Goal: Task Accomplishment & Management: Complete application form

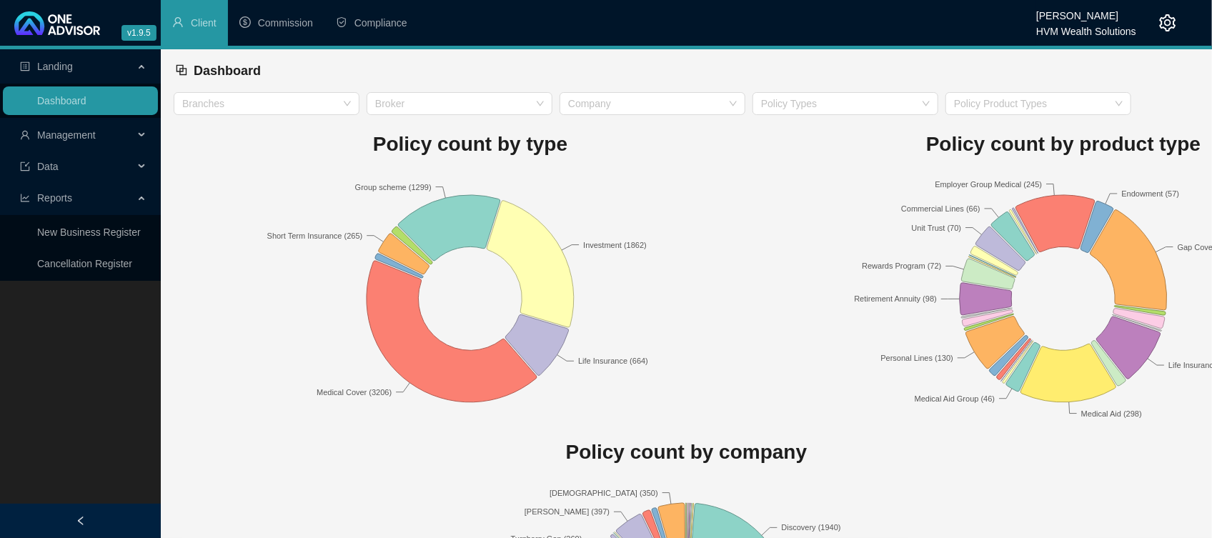
click at [109, 134] on span "Management" at bounding box center [77, 135] width 114 height 29
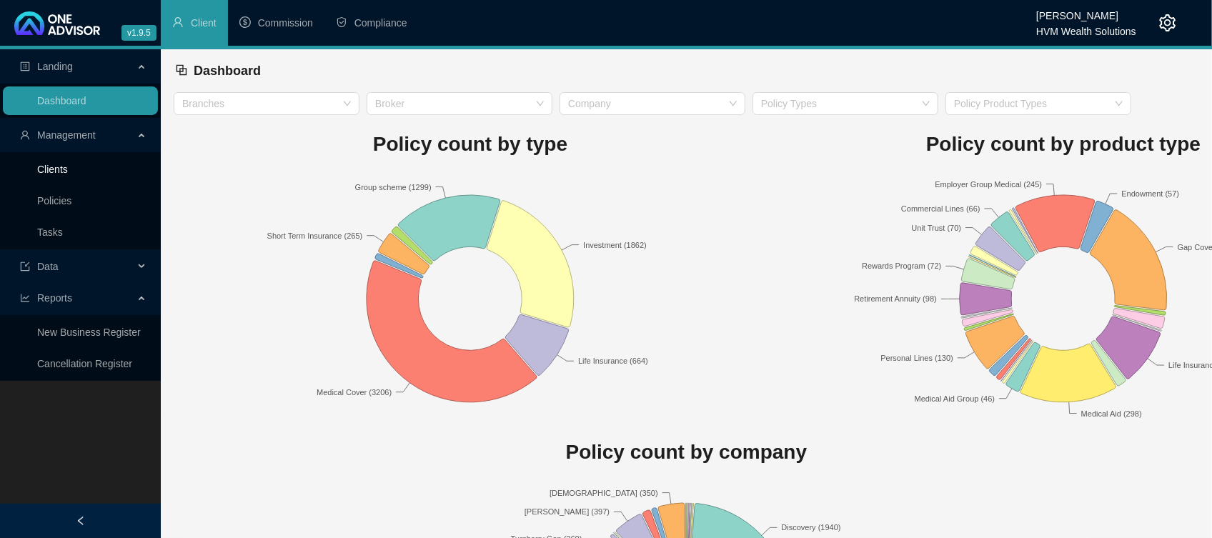
click at [56, 175] on link "Clients" at bounding box center [52, 169] width 31 height 11
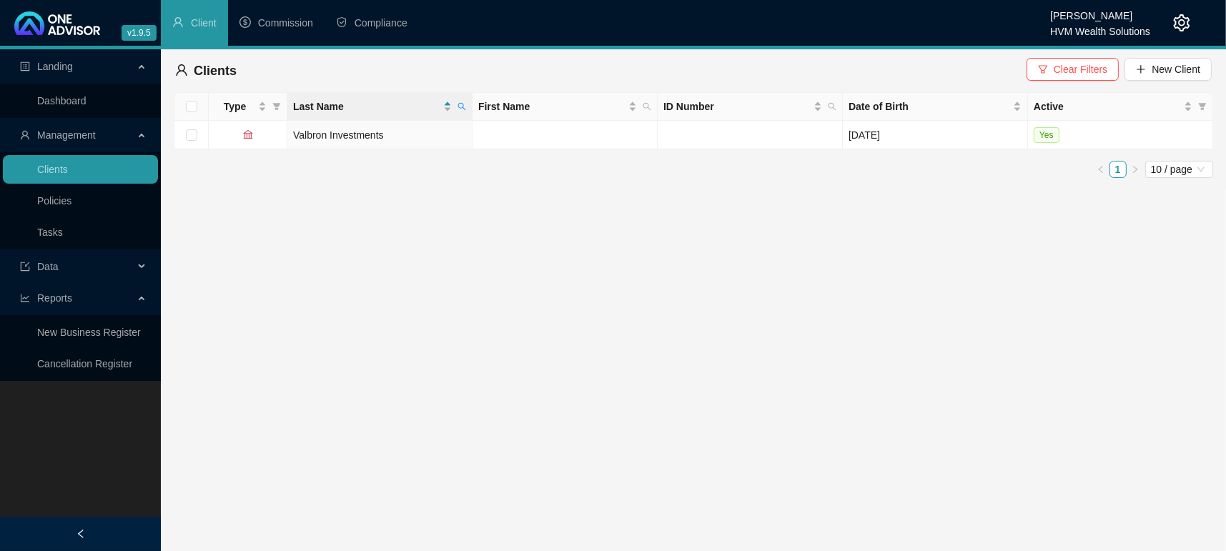
click at [576, 244] on main "Landing Dashboard Management Clients Policies Tasks Data Reports New Business R…" at bounding box center [613, 300] width 1226 height 502
click at [1093, 57] on div "Clients Clear Filters New Client" at bounding box center [693, 70] width 1036 height 31
click at [1074, 71] on span "Clear Filters" at bounding box center [1080, 69] width 54 height 16
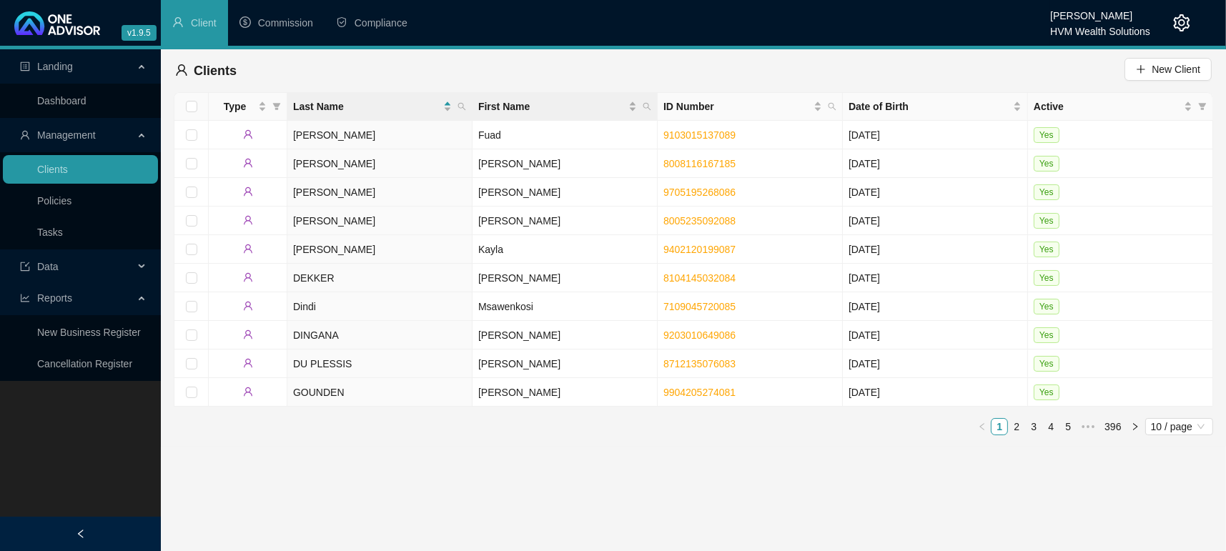
click at [655, 110] on th "First Name" at bounding box center [564, 107] width 185 height 28
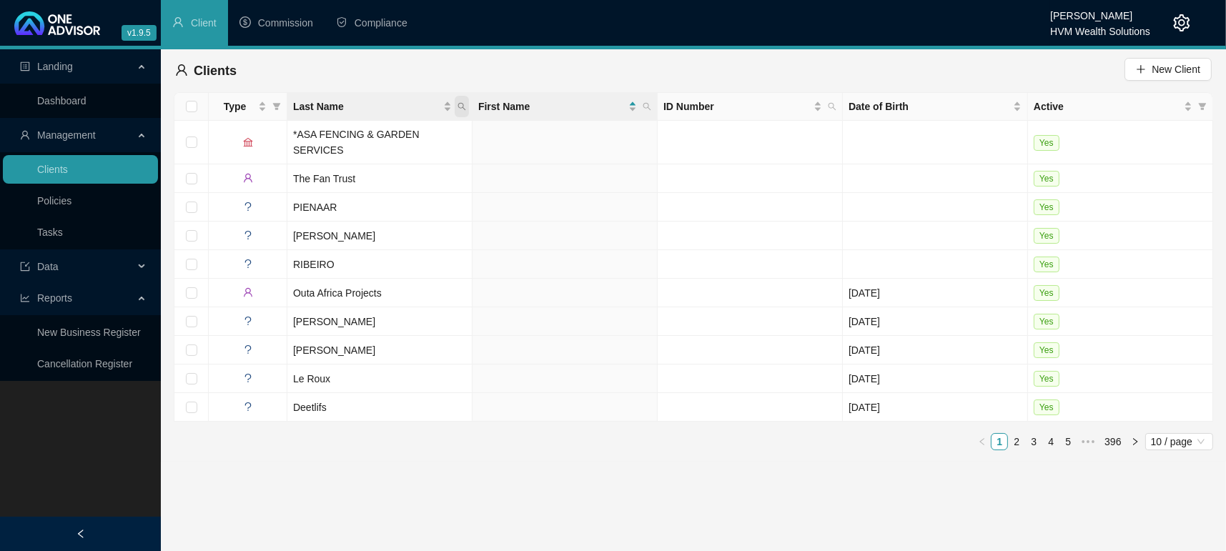
click at [458, 113] on span "Last Name" at bounding box center [462, 106] width 14 height 21
click at [357, 142] on input "text" at bounding box center [396, 137] width 134 height 23
type input "k"
type input "Kirst"
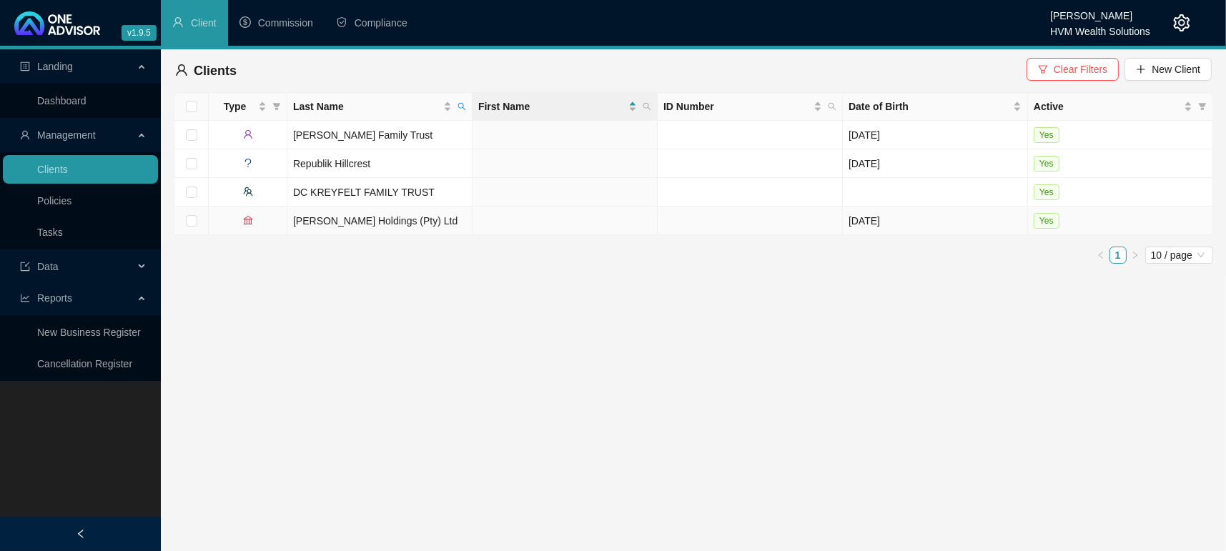
click at [321, 217] on td "Kirst Holdings (Pty) Ltd" at bounding box center [379, 221] width 185 height 29
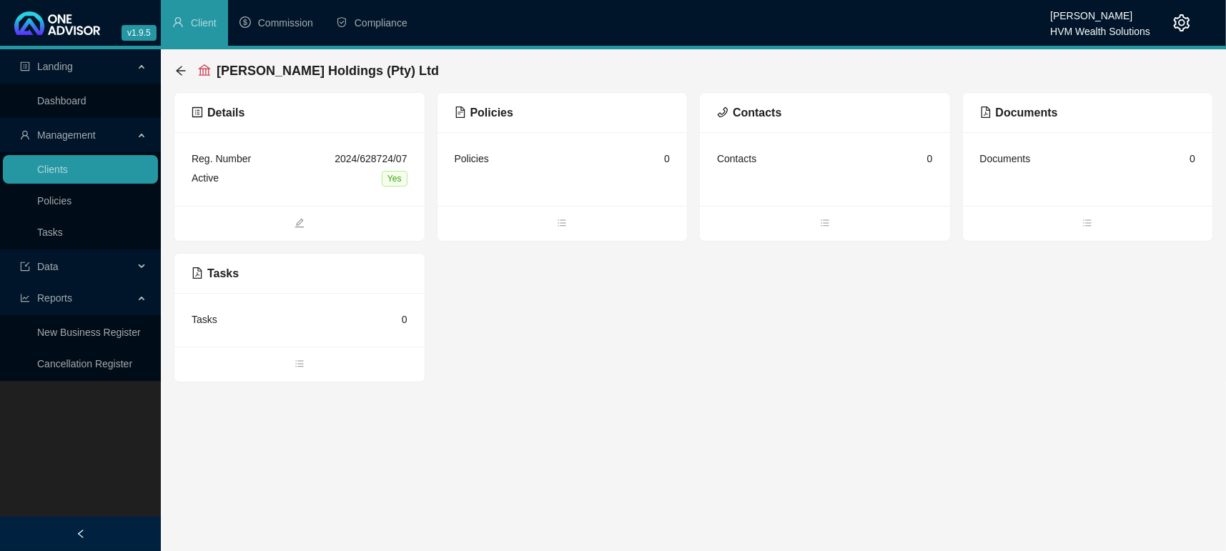
click at [682, 329] on div "Details Reg. Number 2024/628724/07 Active Yes Policies Policies 0 Contacts Cont…" at bounding box center [693, 237] width 1039 height 290
click at [571, 222] on span "bars" at bounding box center [562, 225] width 250 height 16
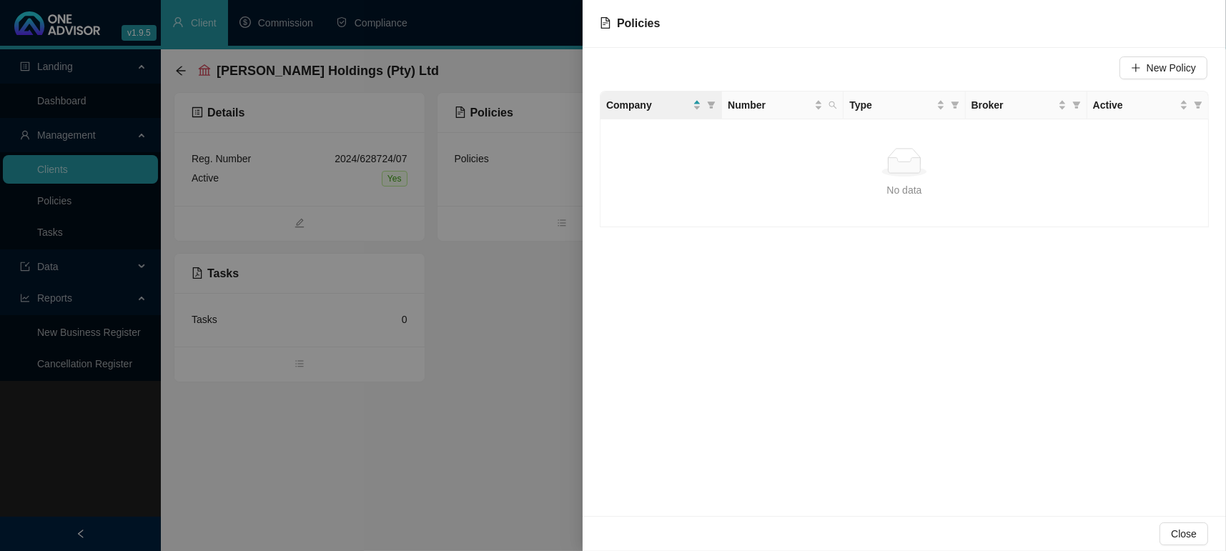
drag, startPoint x: 828, startPoint y: 344, endPoint x: 883, endPoint y: 274, distance: 89.5
click at [831, 354] on div "New Policy Company Number Type Broker Active No data No data" at bounding box center [903, 282] width 643 height 468
click at [1191, 59] on button "New Policy" at bounding box center [1163, 67] width 88 height 23
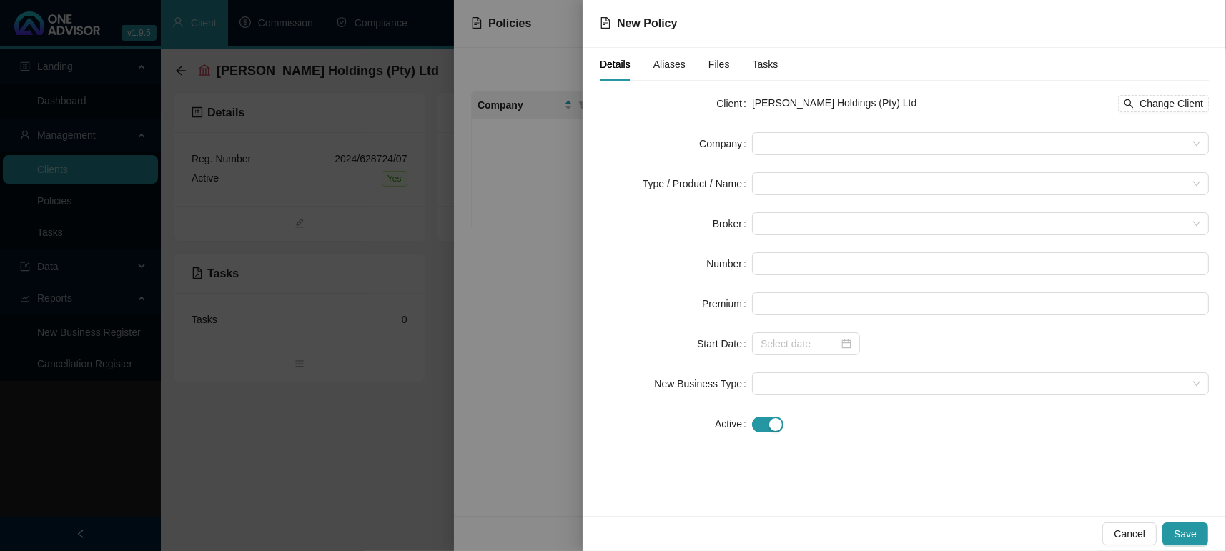
click at [848, 124] on form "Client Kirst Holdings (Pty) Ltd Change Client Company Type / Product / Name Bro…" at bounding box center [904, 263] width 609 height 343
click at [809, 142] on span at bounding box center [980, 143] width 440 height 21
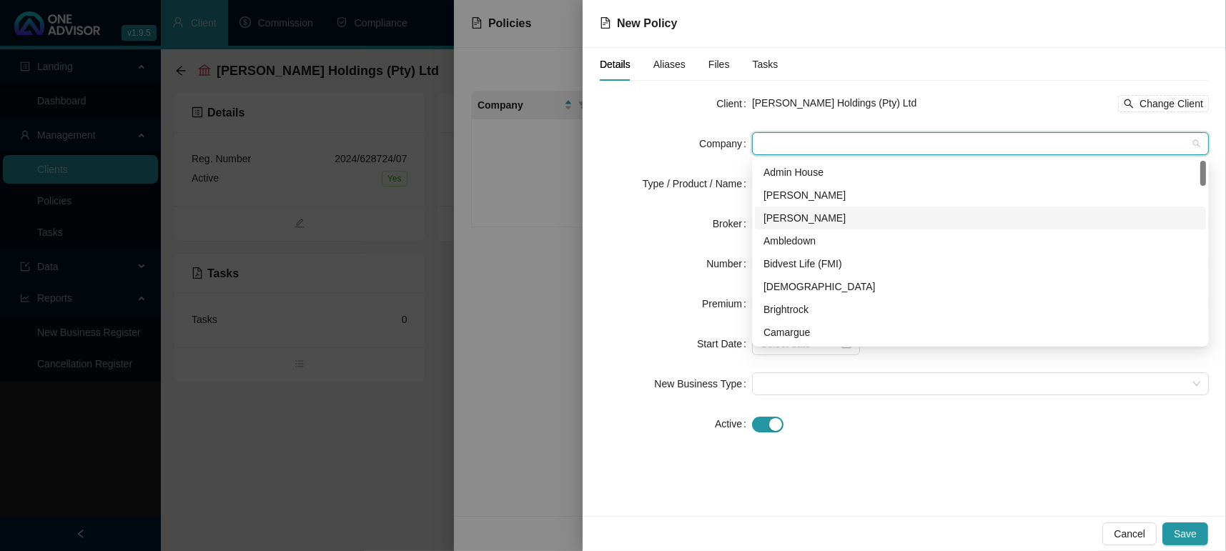
drag, startPoint x: 1206, startPoint y: 173, endPoint x: 1195, endPoint y: 208, distance: 36.6
click at [1195, 208] on div "b54b498b-d0d4-4ec3-c9e8-08dd5b1e05da 4045aa81-4ebe-4216-b019-d1a542853a07 d68ac…" at bounding box center [980, 252] width 457 height 189
drag, startPoint x: 1205, startPoint y: 178, endPoint x: 1209, endPoint y: 310, distance: 132.3
click at [1209, 310] on body "v1.9.5 Wesley Bowman HVM Wealth Solutions Client Commission Compliance Landing …" at bounding box center [613, 275] width 1226 height 551
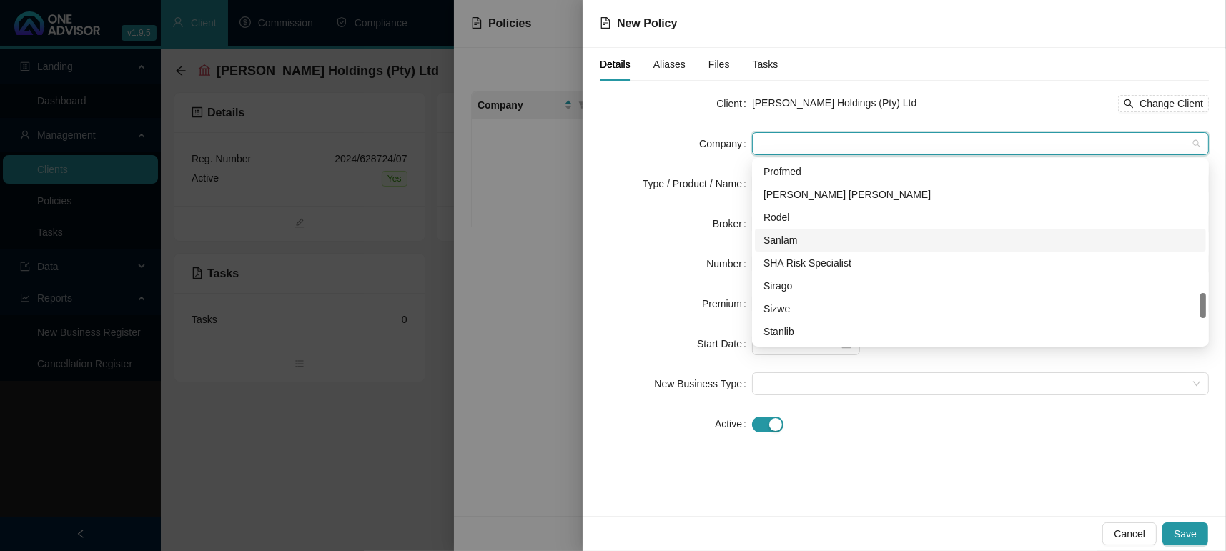
click at [852, 237] on div "Sanlam" at bounding box center [980, 240] width 434 height 16
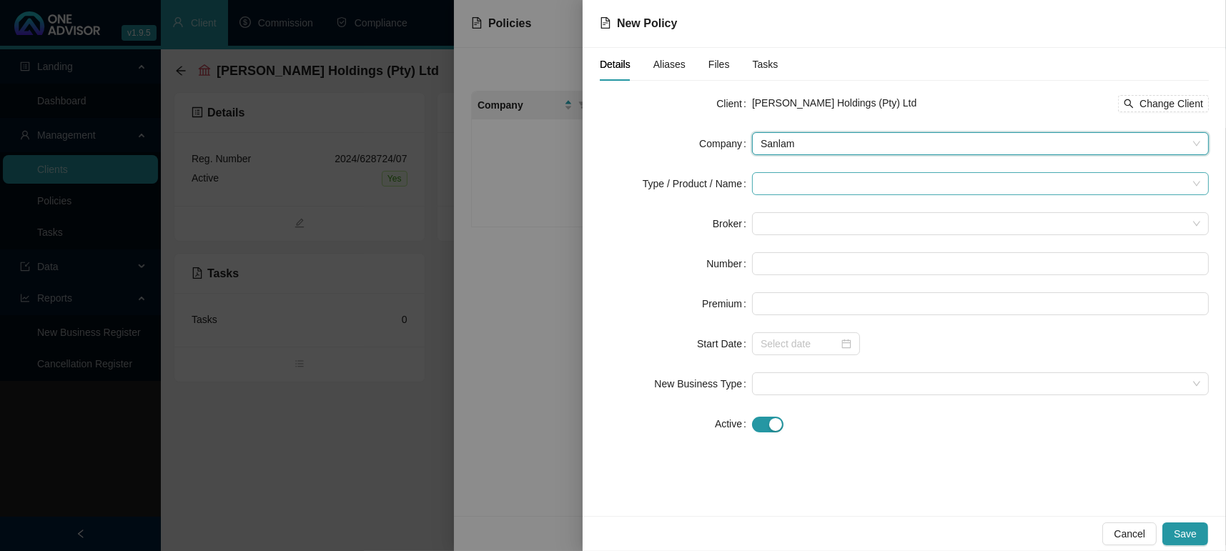
click at [843, 192] on input "search" at bounding box center [973, 183] width 427 height 21
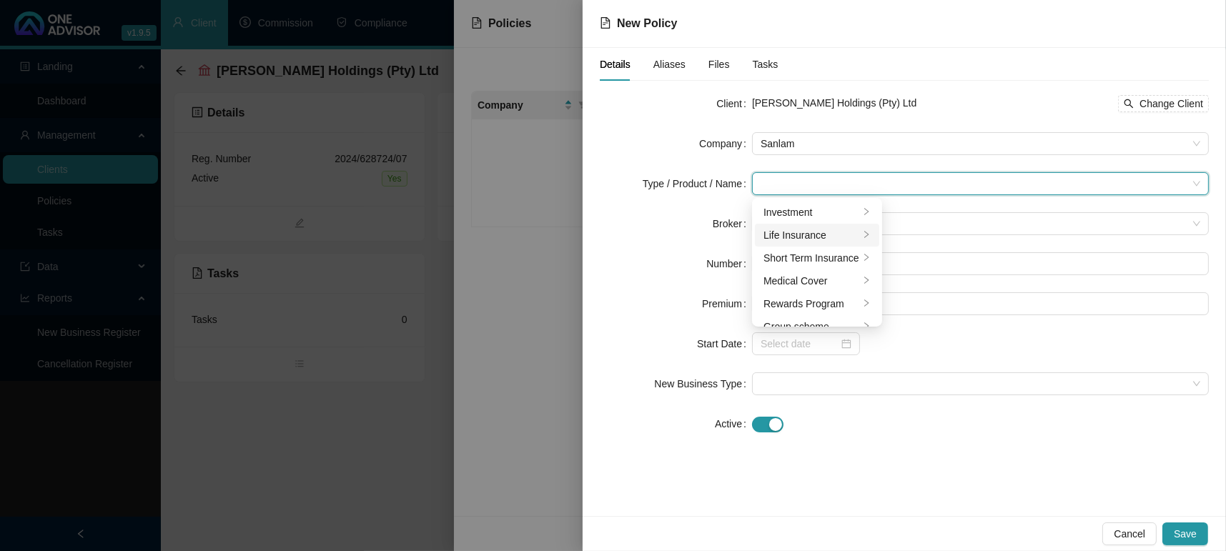
click at [830, 233] on div "Life Insurance" at bounding box center [811, 235] width 96 height 16
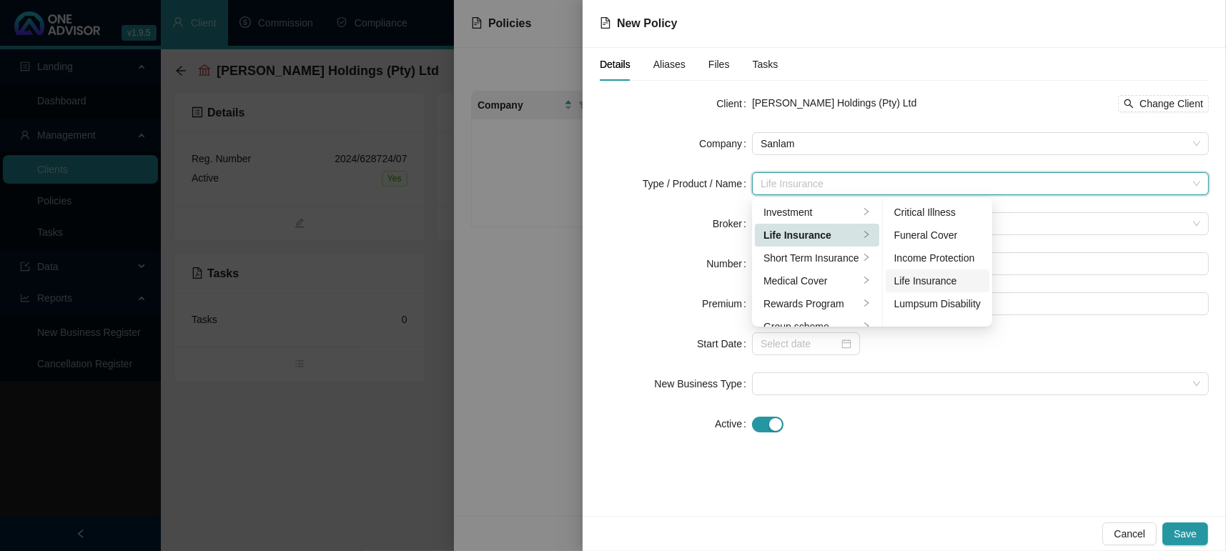
click at [937, 273] on div "Life Insurance" at bounding box center [937, 281] width 86 height 16
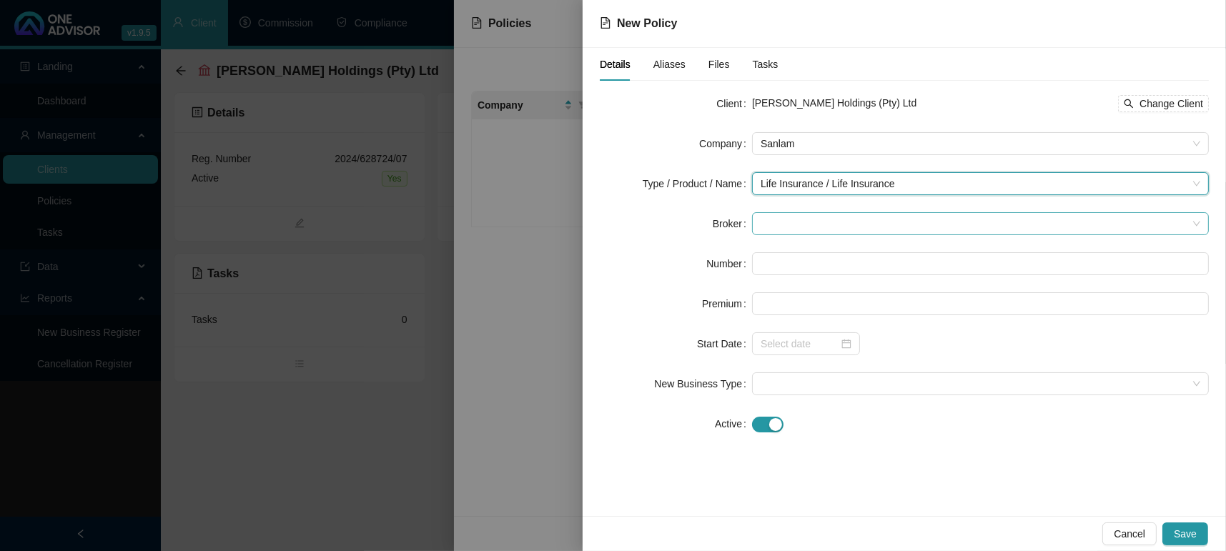
click at [813, 216] on span at bounding box center [980, 223] width 440 height 21
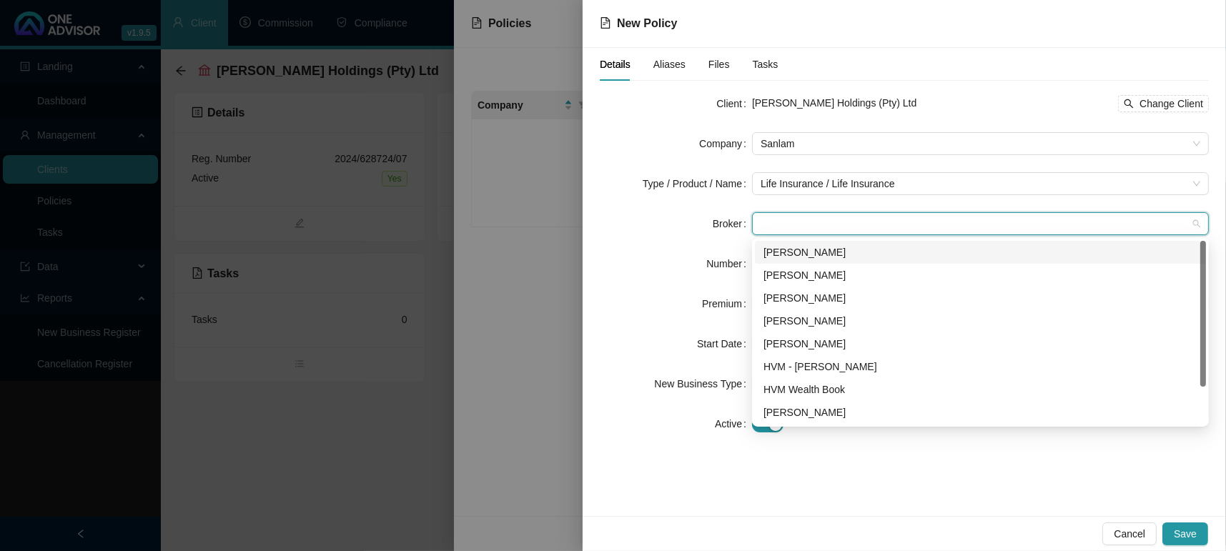
click at [820, 247] on div "[PERSON_NAME]" at bounding box center [980, 252] width 434 height 16
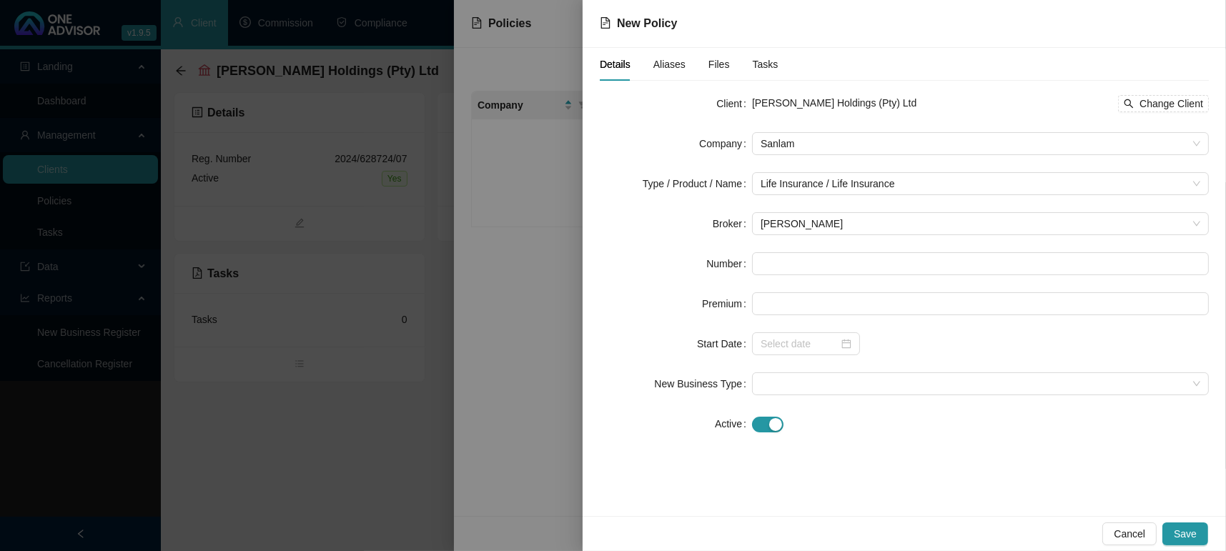
click at [877, 249] on form "Client Kirst Holdings (Pty) Ltd Change Client Company Sanlam Type / Product / N…" at bounding box center [904, 263] width 609 height 343
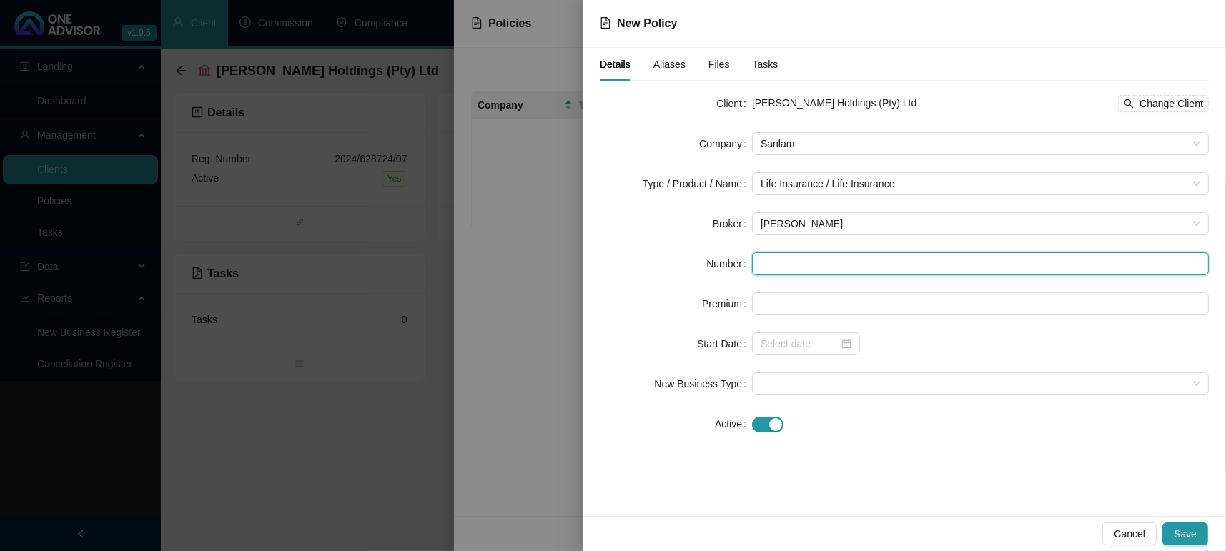
click at [839, 259] on input "text" at bounding box center [980, 263] width 457 height 23
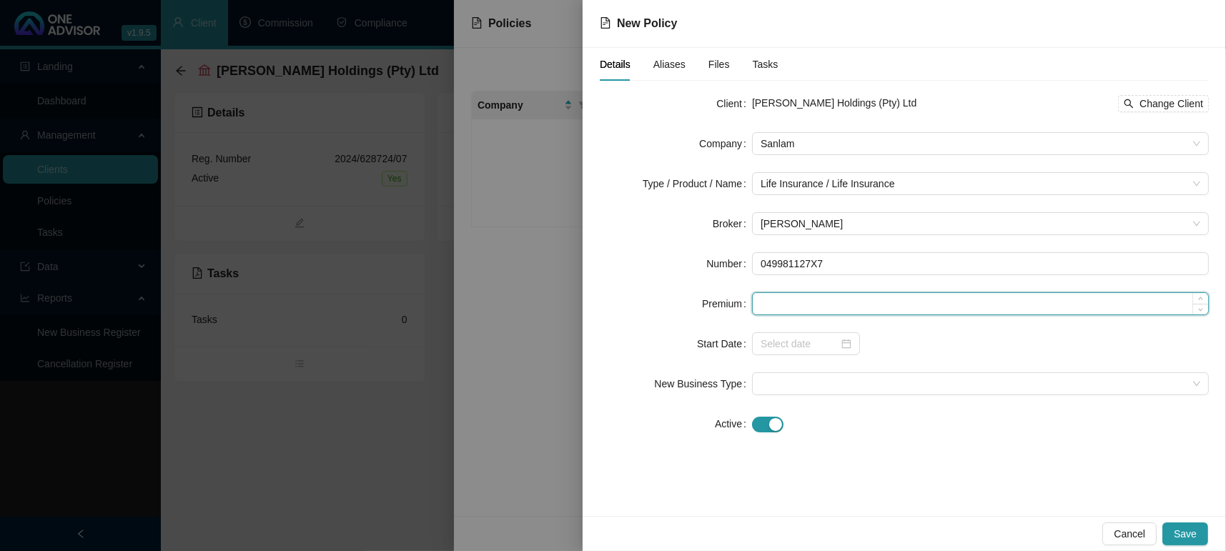
click at [881, 302] on input at bounding box center [980, 303] width 455 height 21
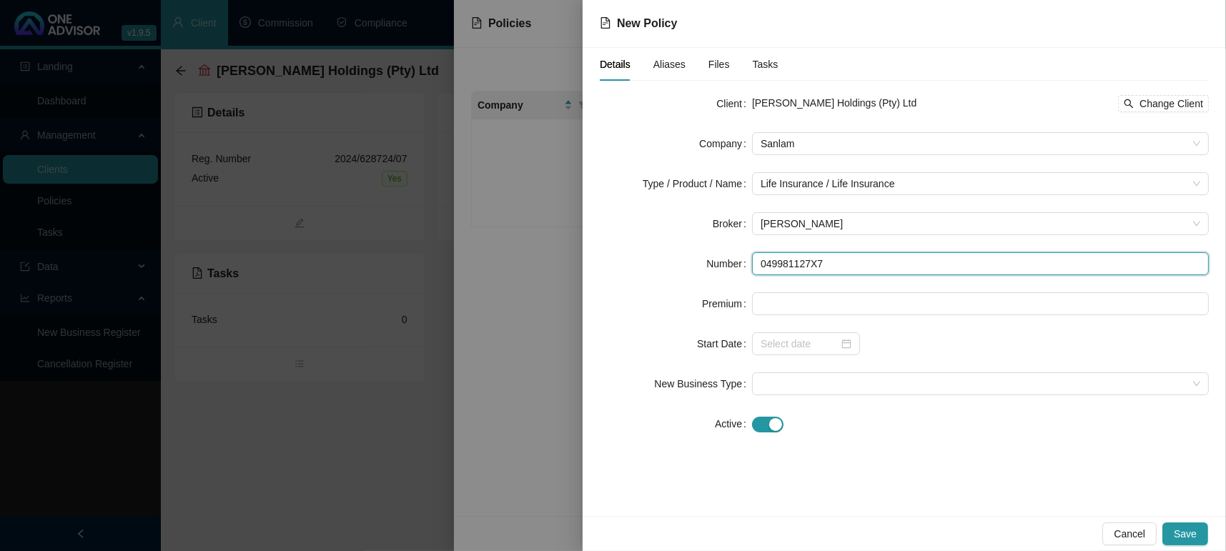
click at [777, 265] on input "049981127X7" at bounding box center [980, 263] width 457 height 23
type input "046981127X7"
click at [787, 267] on input "046981127X7" at bounding box center [980, 263] width 457 height 23
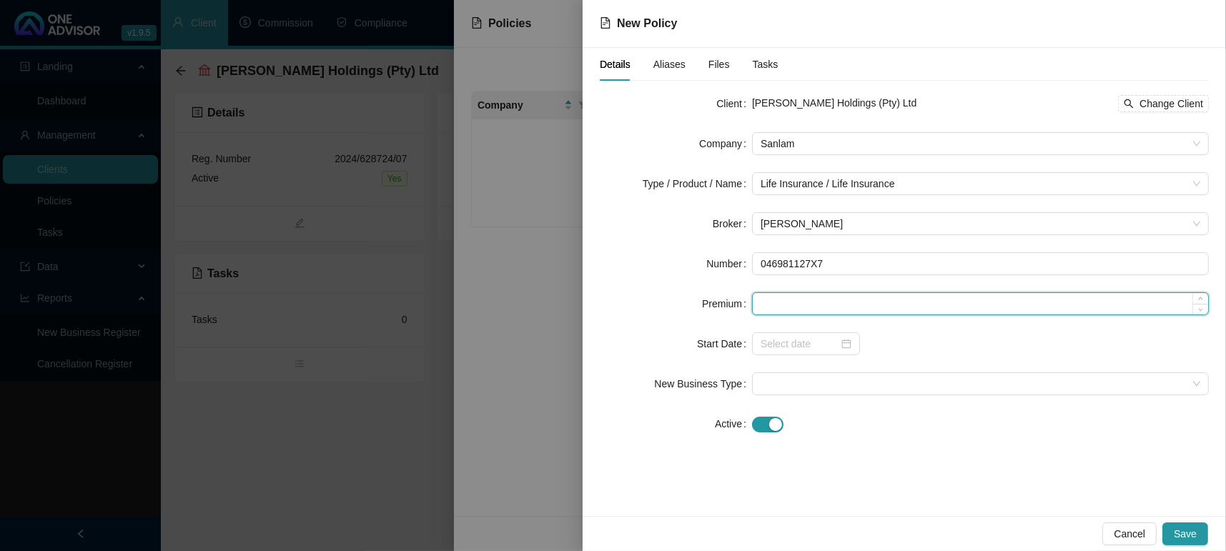
click at [803, 299] on input at bounding box center [980, 303] width 455 height 21
type input "4463.60"
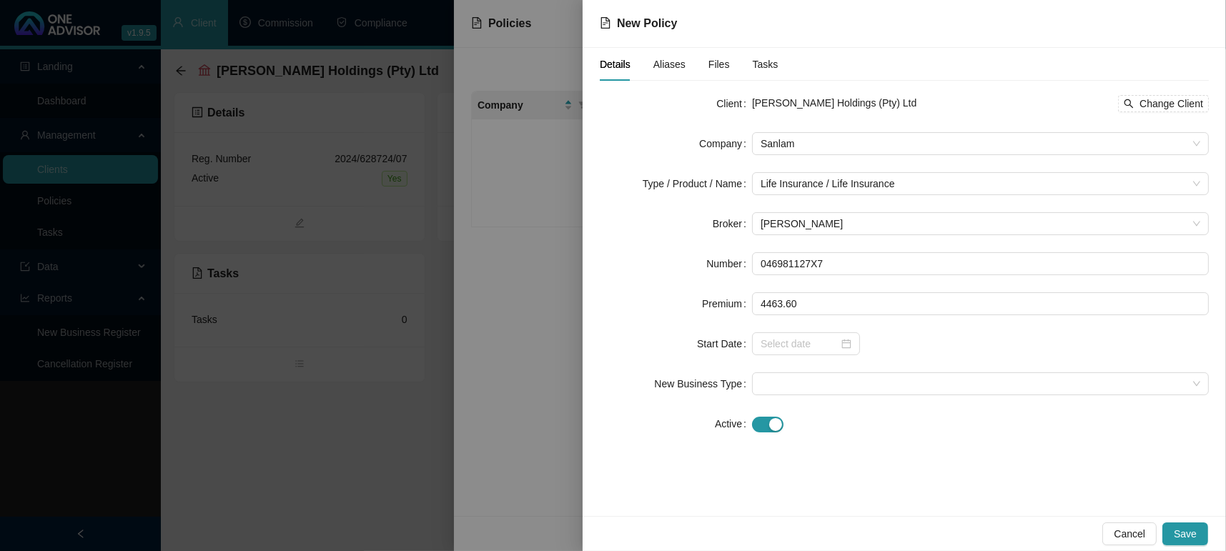
click at [971, 362] on form "Client Kirst Holdings (Pty) Ltd Change Client Company Sanlam Type / Product / N…" at bounding box center [904, 263] width 609 height 343
click at [848, 340] on div at bounding box center [805, 344] width 91 height 16
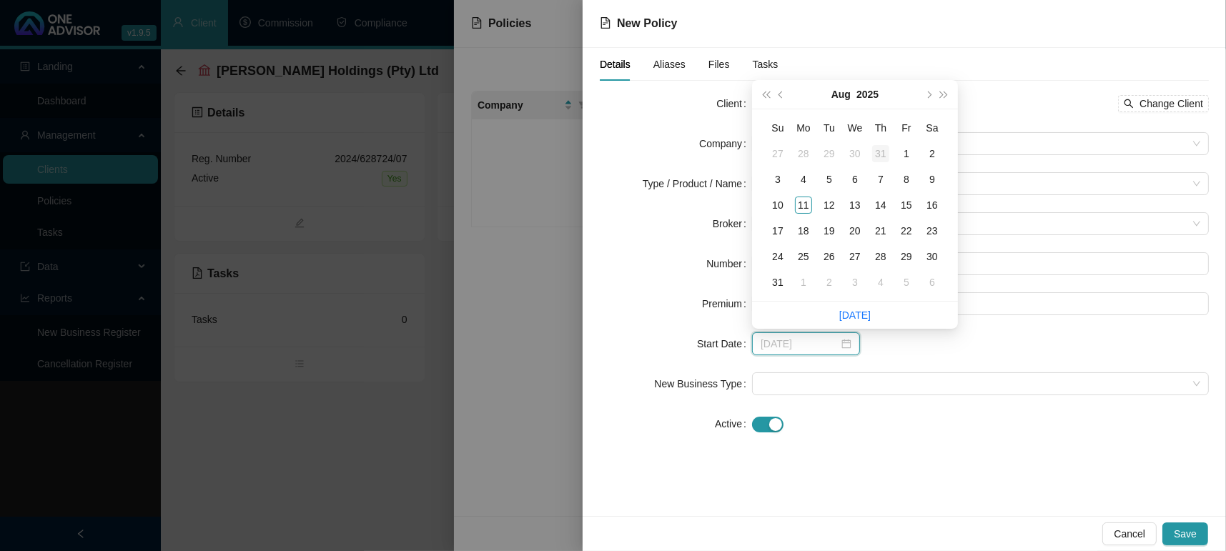
type input "2025-07-30"
type input "2025-08-01"
click at [906, 154] on div "1" at bounding box center [906, 153] width 17 height 17
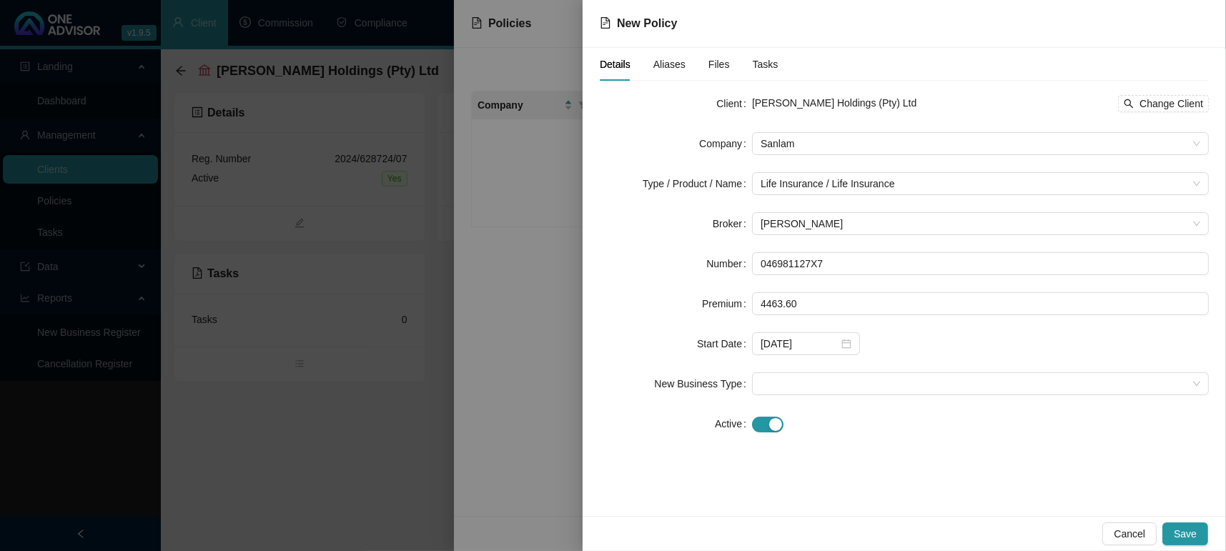
click at [815, 369] on form "Client Kirst Holdings (Pty) Ltd Change Client Company Sanlam Type / Product / N…" at bounding box center [904, 263] width 609 height 343
click at [815, 373] on span at bounding box center [980, 383] width 440 height 21
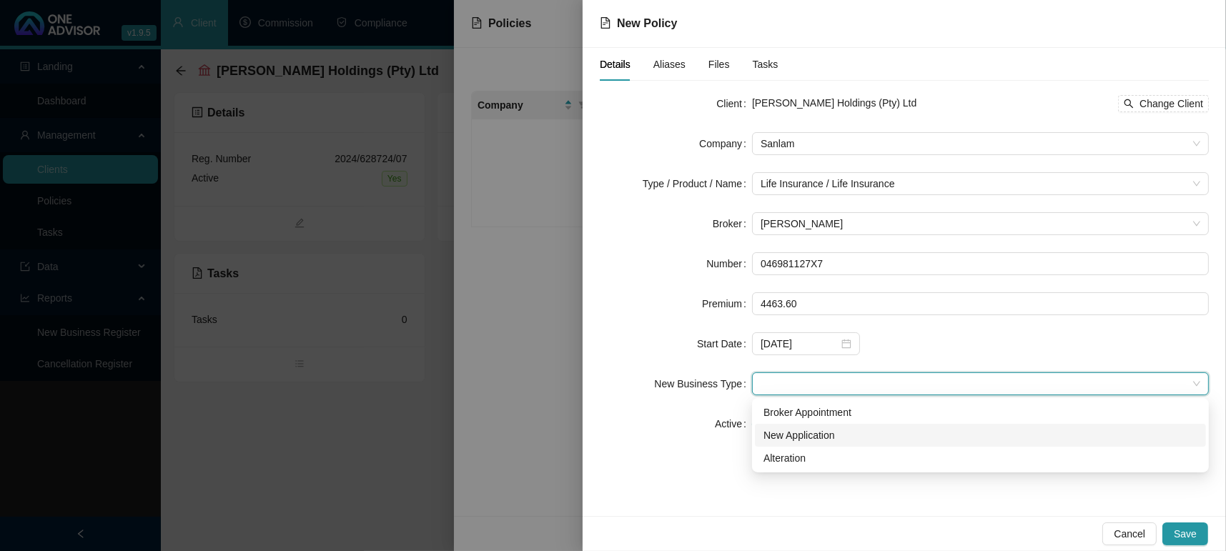
click at [826, 437] on div "New Application" at bounding box center [980, 435] width 434 height 16
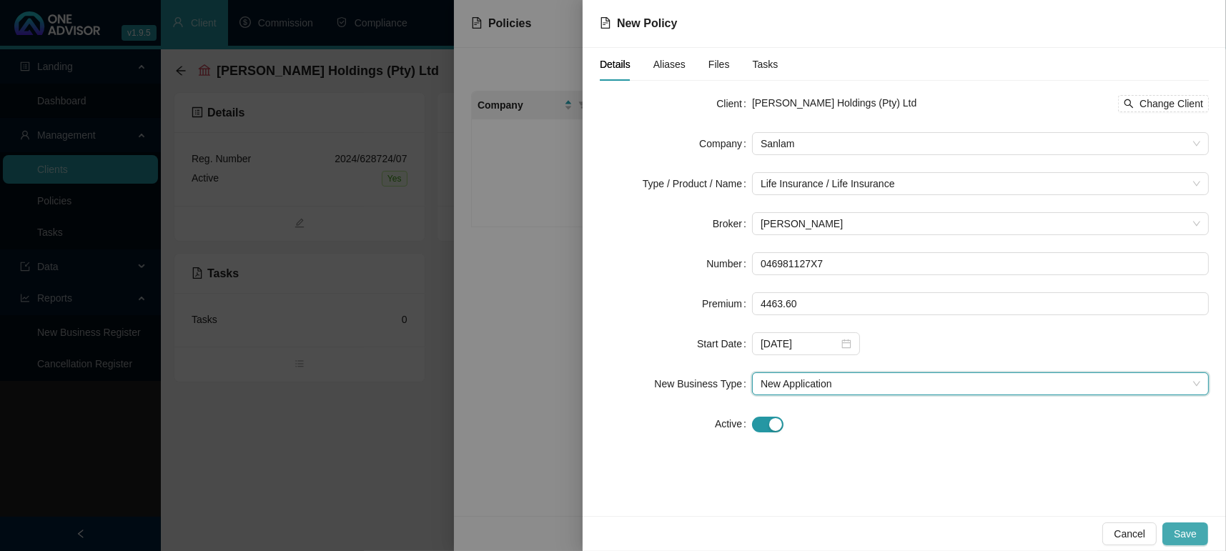
click at [1166, 530] on button "Save" at bounding box center [1185, 533] width 46 height 23
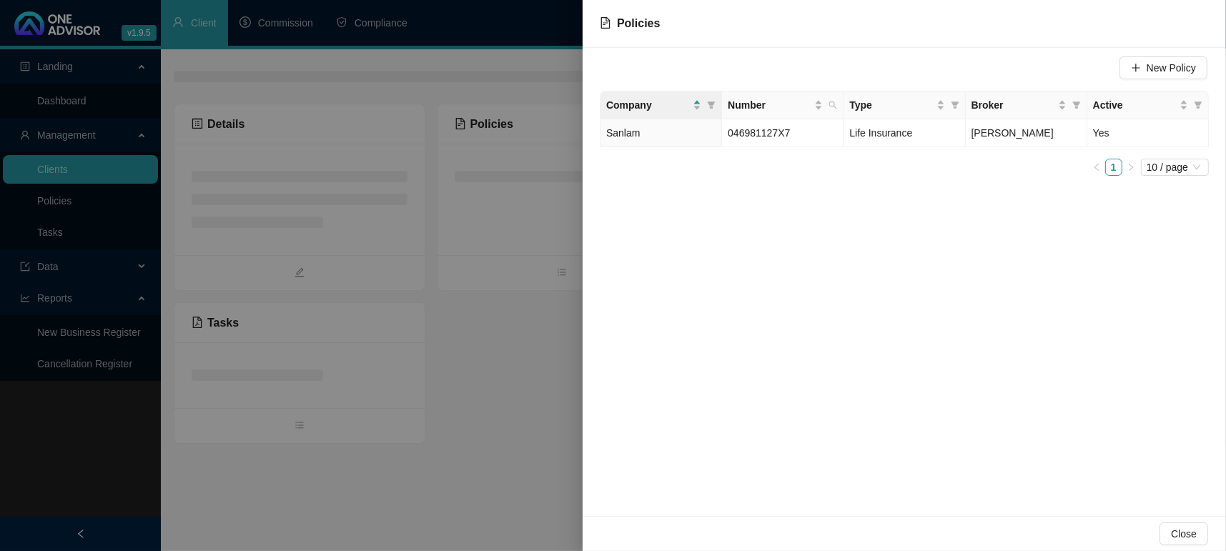
click at [1167, 522] on button "Close" at bounding box center [1183, 533] width 49 height 23
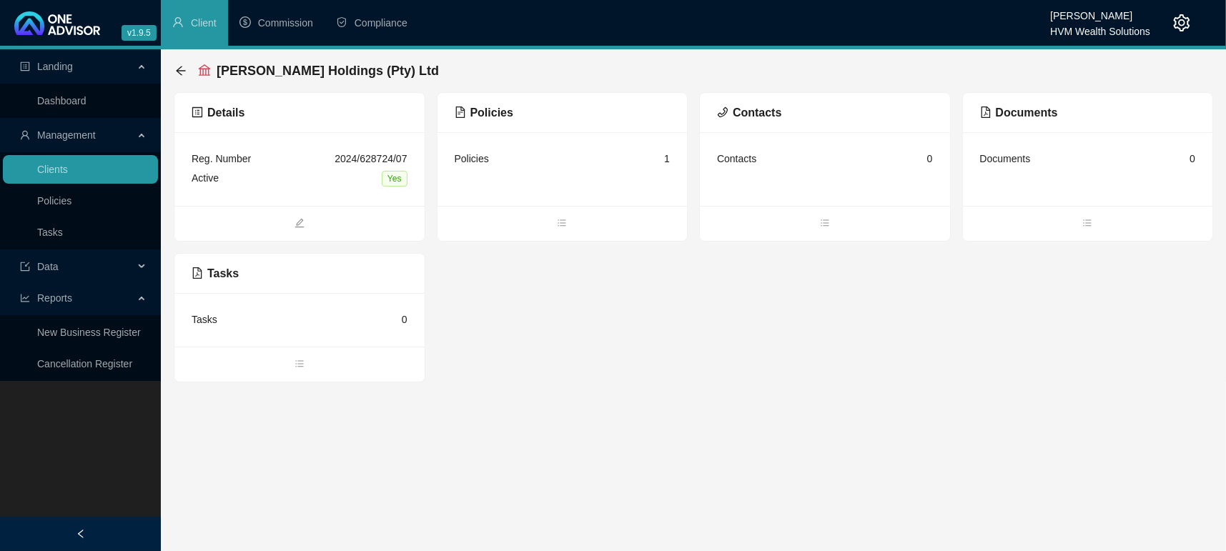
click at [580, 452] on main "Landing Dashboard Management Clients Policies Tasks Data Reports New Business R…" at bounding box center [613, 300] width 1226 height 502
click at [74, 95] on link "Dashboard" at bounding box center [61, 100] width 49 height 11
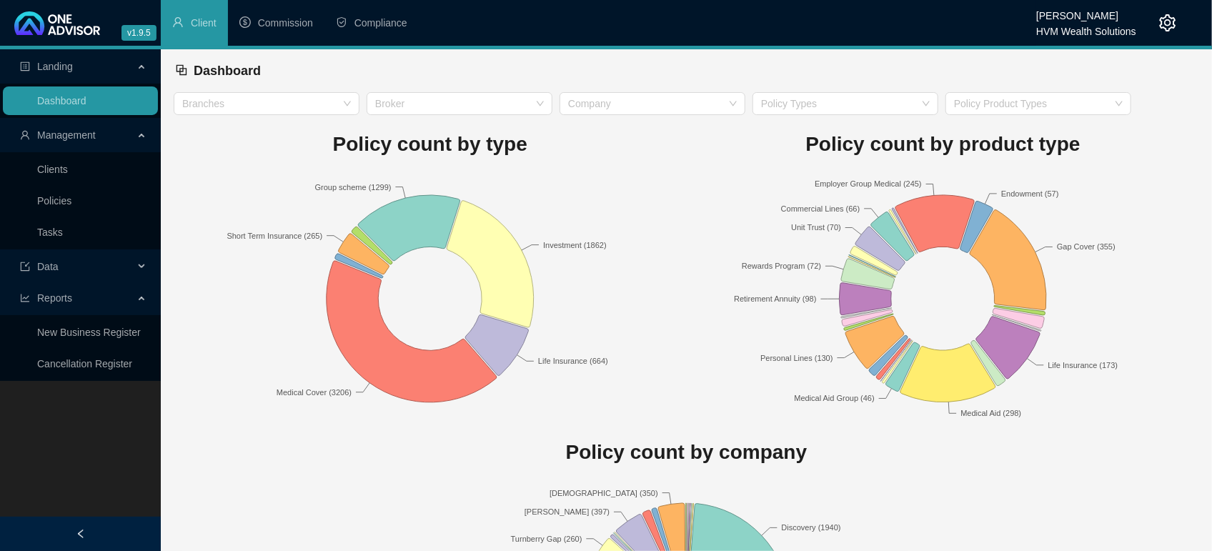
click at [570, 72] on div "Dashboard" at bounding box center [686, 70] width 1023 height 31
click at [68, 164] on link "Clients" at bounding box center [52, 169] width 31 height 11
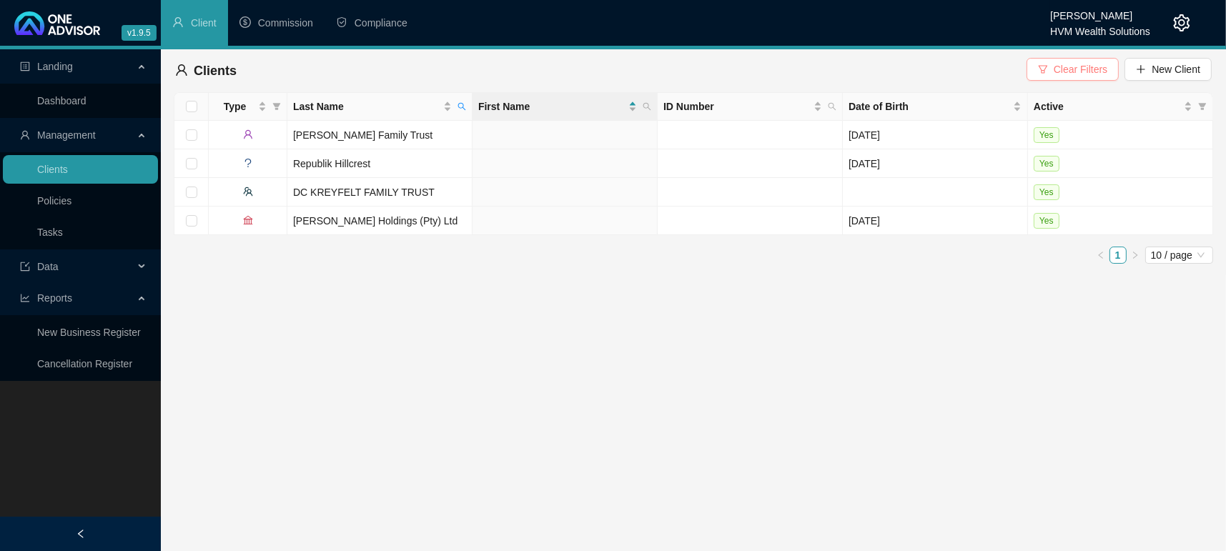
click at [1094, 73] on span "Clear Filters" at bounding box center [1080, 69] width 54 height 16
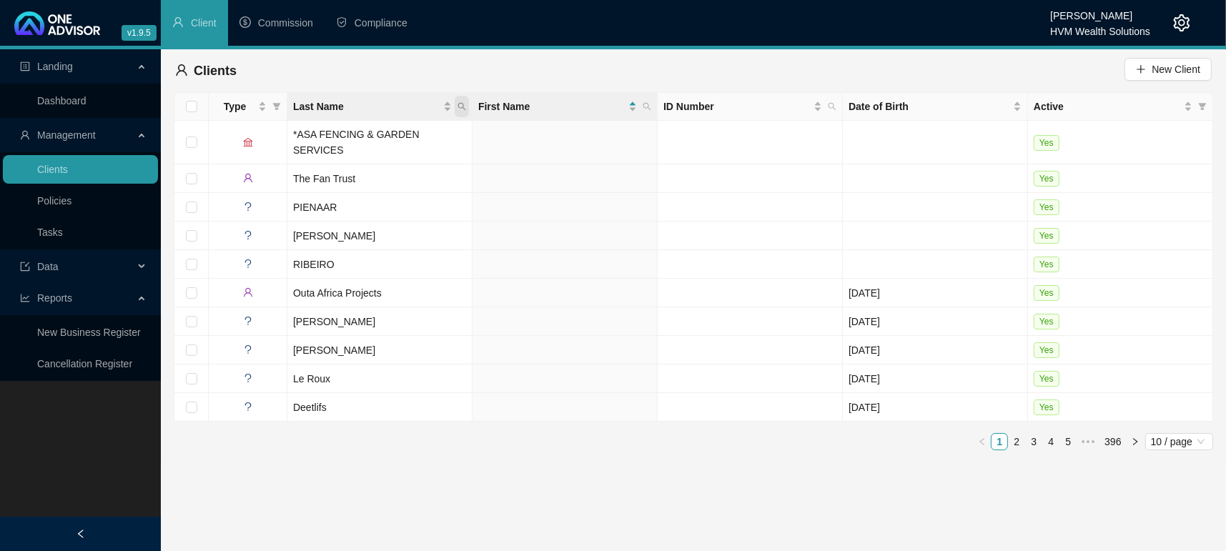
click at [465, 108] on icon "search" at bounding box center [461, 106] width 9 height 9
type input "s"
type input "Straight"
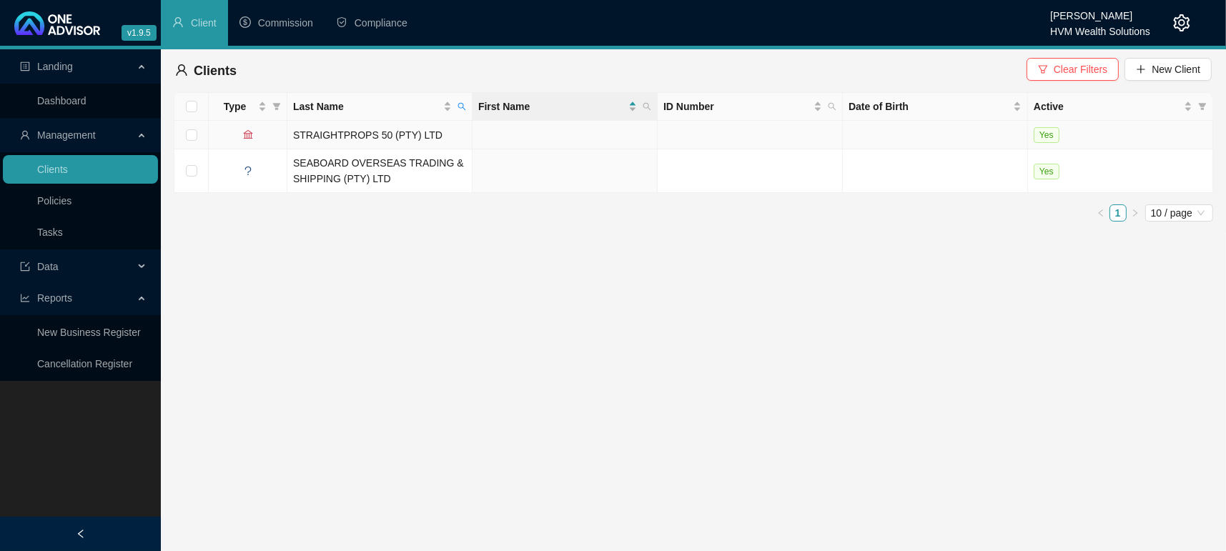
click at [329, 133] on td "STRAIGHTPROPS 50 (PTY) LTD" at bounding box center [379, 135] width 185 height 29
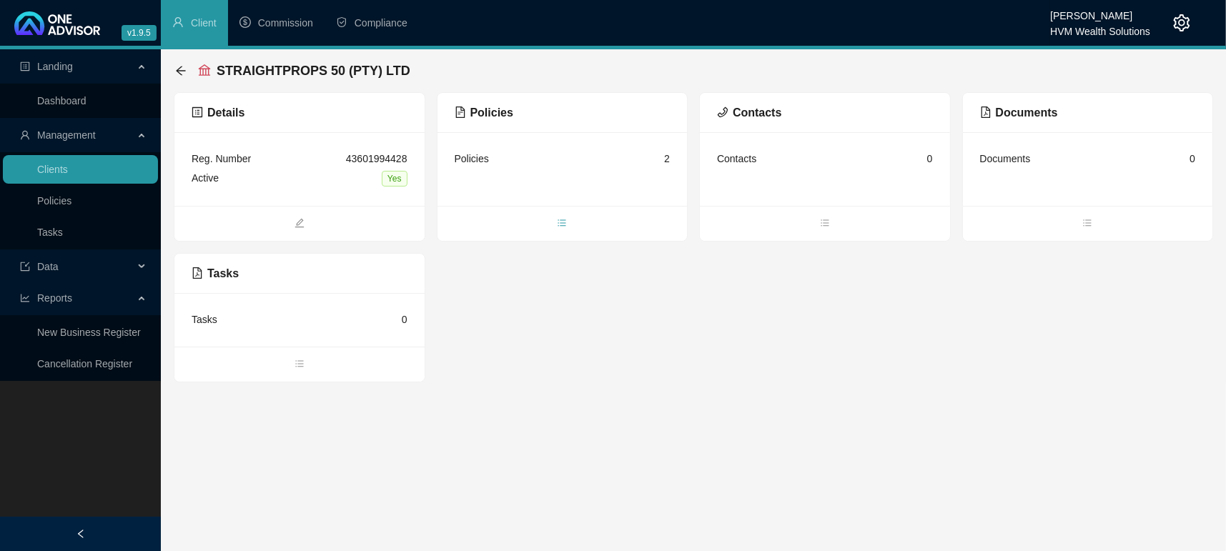
click at [570, 220] on span "bars" at bounding box center [562, 225] width 250 height 16
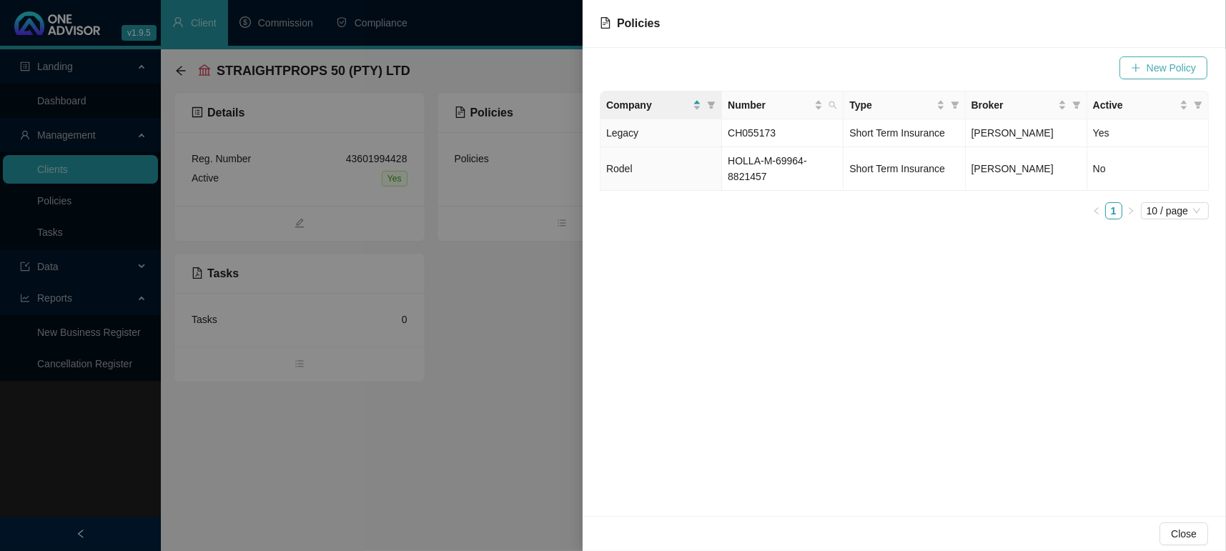
click at [1167, 71] on span "New Policy" at bounding box center [1170, 68] width 49 height 16
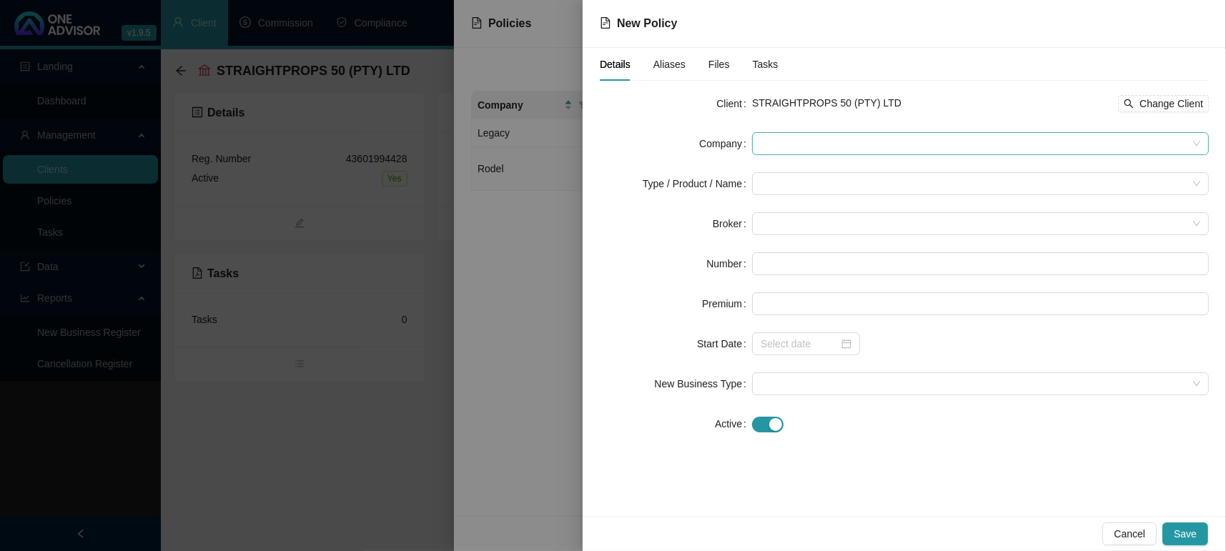
click at [864, 148] on span at bounding box center [980, 143] width 440 height 21
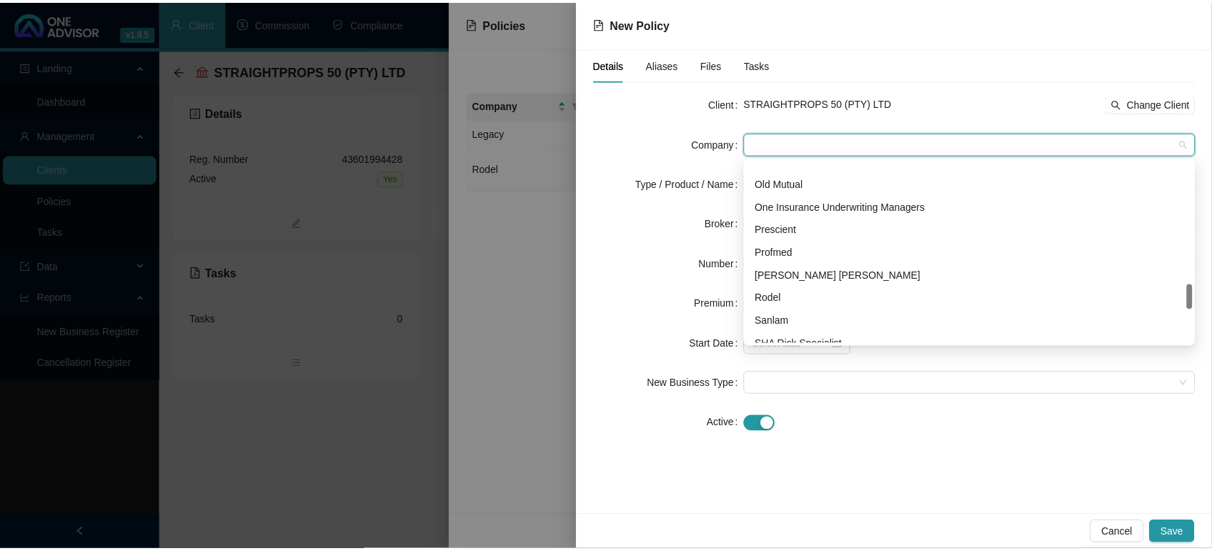
scroll to position [898, 0]
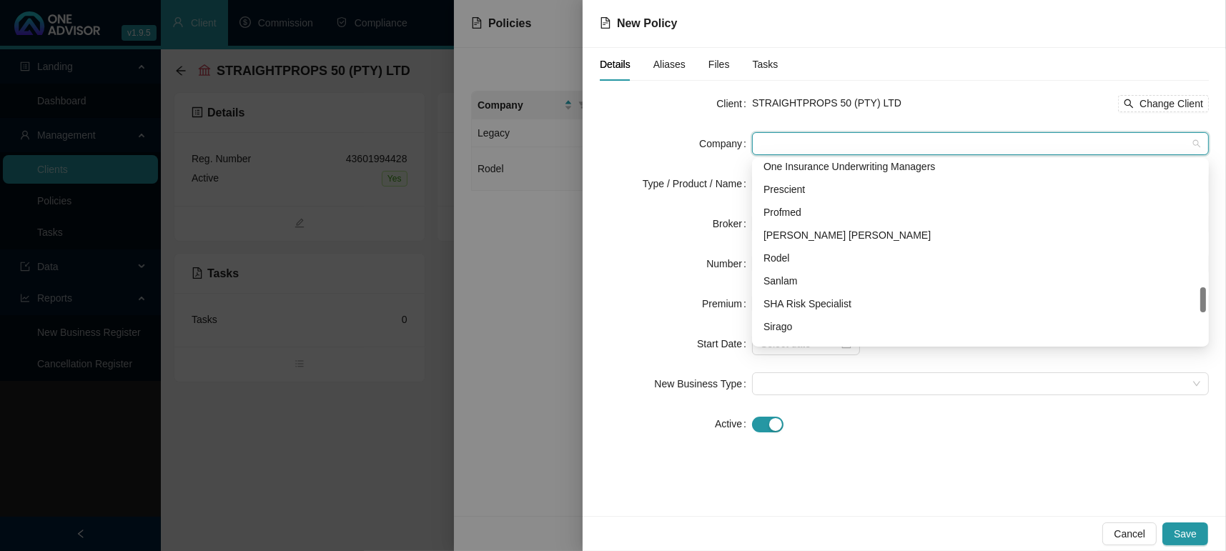
drag, startPoint x: 1201, startPoint y: 174, endPoint x: 1201, endPoint y: 301, distance: 126.5
click at [1201, 301] on div at bounding box center [1203, 299] width 6 height 25
click at [861, 284] on div "Sanlam" at bounding box center [980, 281] width 434 height 16
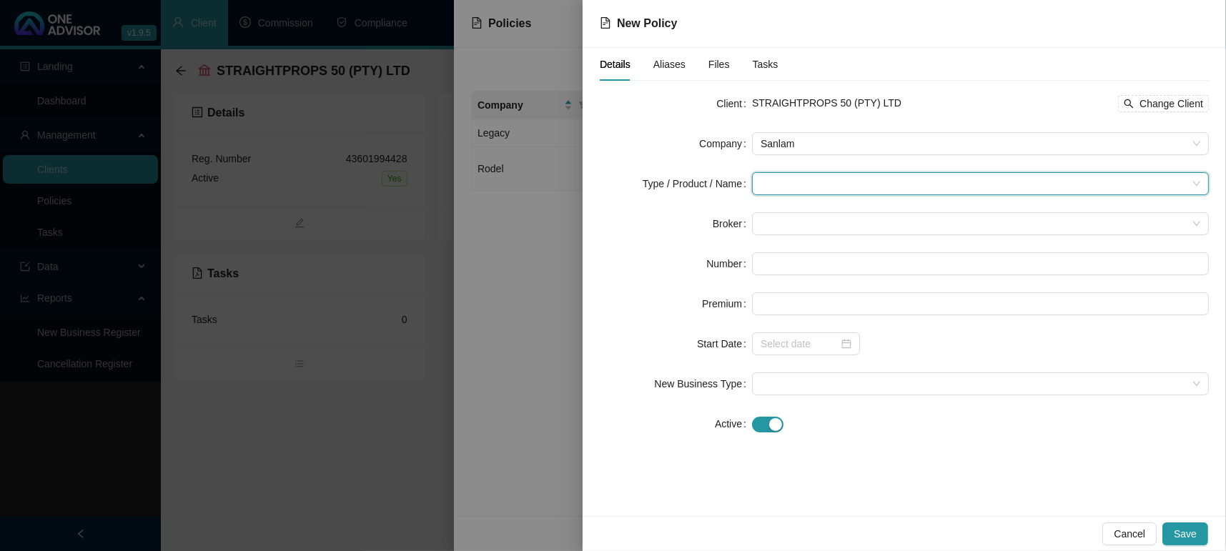
click at [790, 184] on input "search" at bounding box center [973, 183] width 427 height 21
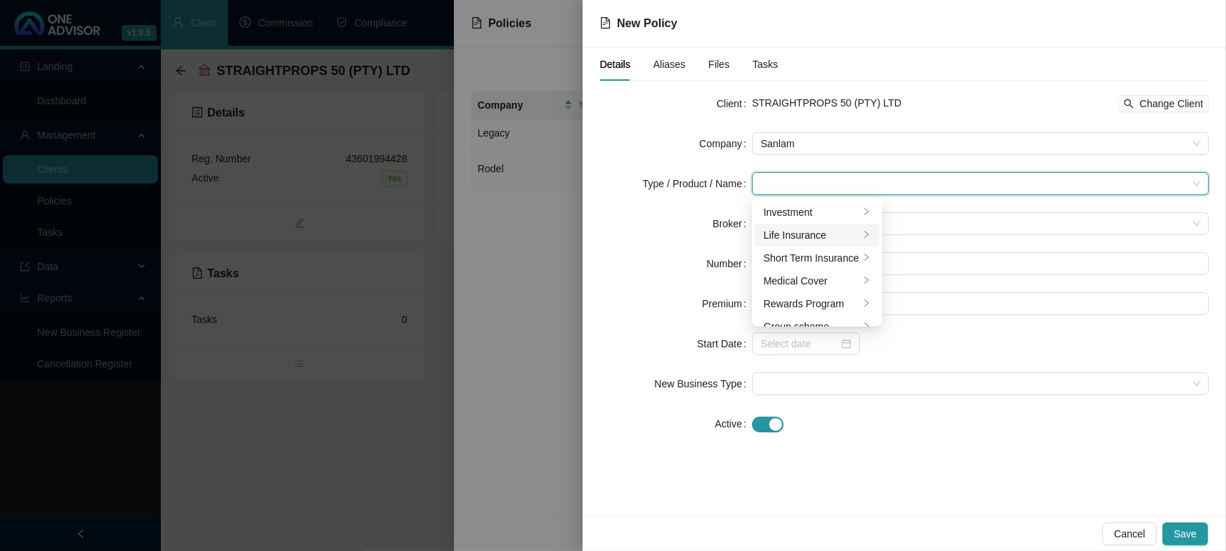
click at [809, 229] on div "Life Insurance" at bounding box center [811, 235] width 96 height 16
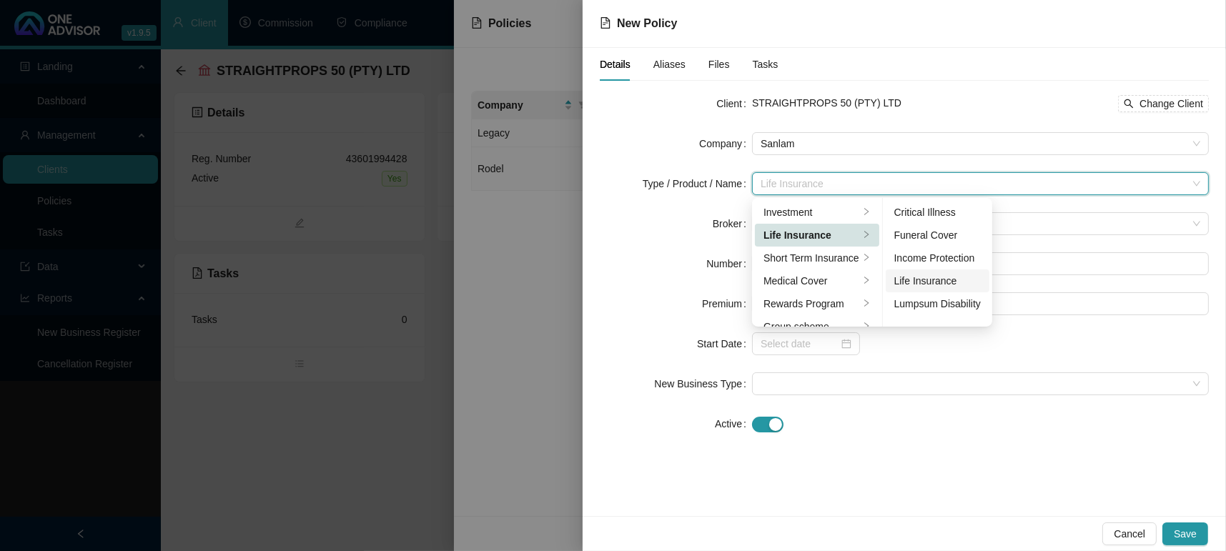
click at [941, 281] on div "Life Insurance" at bounding box center [937, 281] width 86 height 16
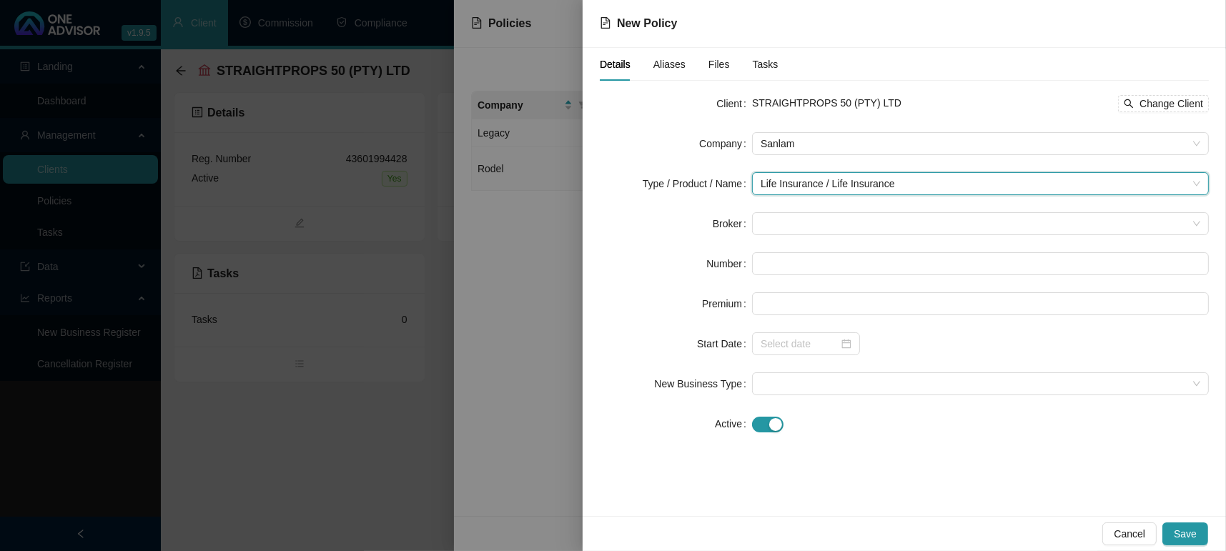
click at [746, 224] on label "Broker" at bounding box center [732, 223] width 39 height 23
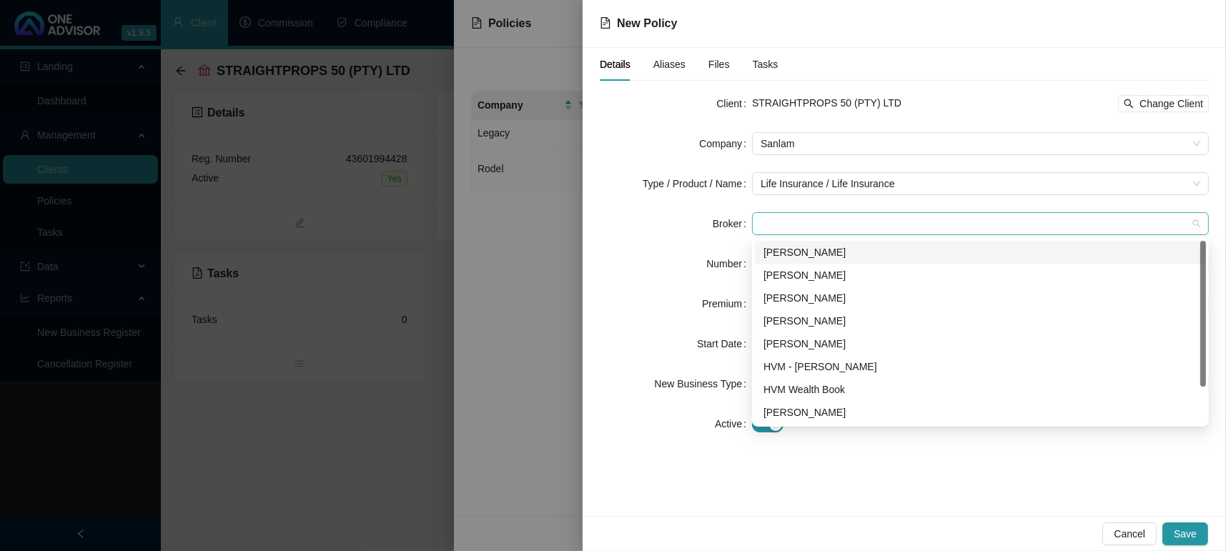
click at [822, 234] on div at bounding box center [980, 223] width 457 height 23
click at [801, 257] on div "[PERSON_NAME]" at bounding box center [980, 252] width 434 height 16
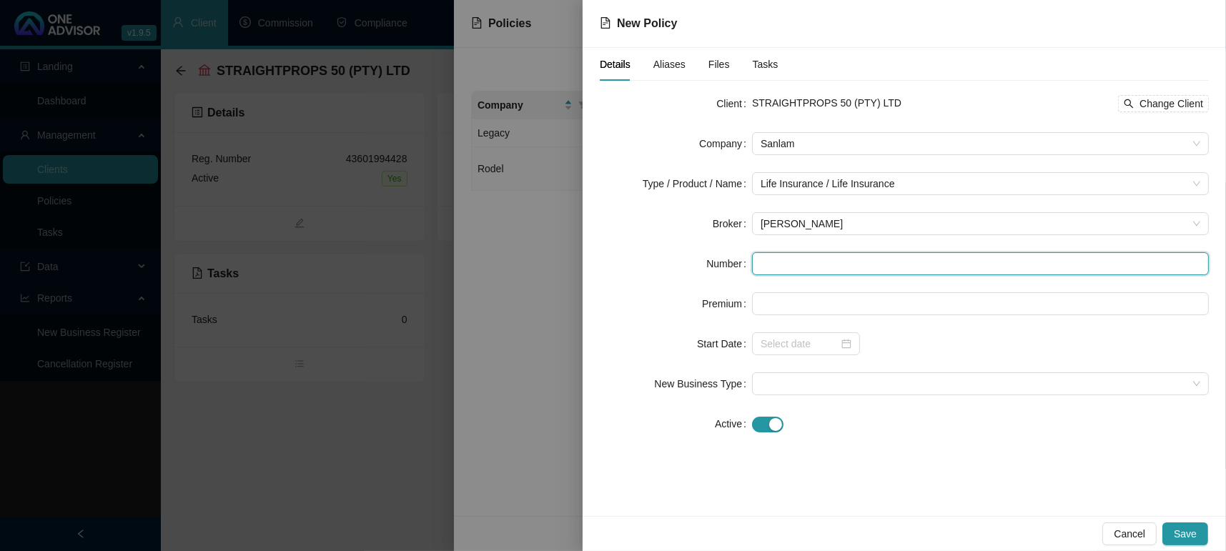
click at [778, 265] on input "text" at bounding box center [980, 263] width 457 height 23
type input "047073352X8"
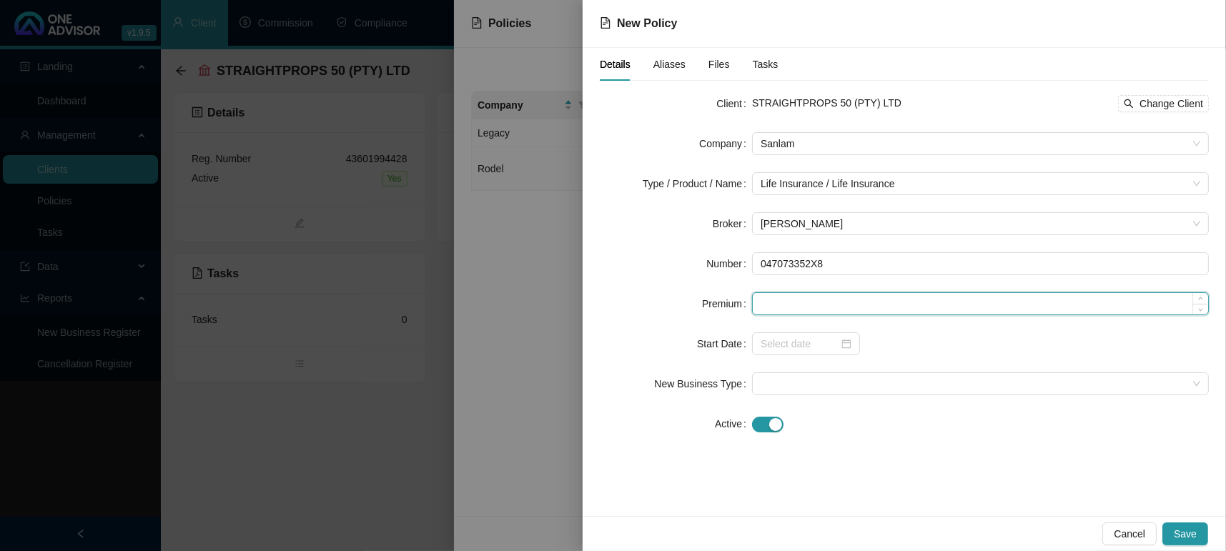
click at [883, 302] on input at bounding box center [980, 303] width 455 height 21
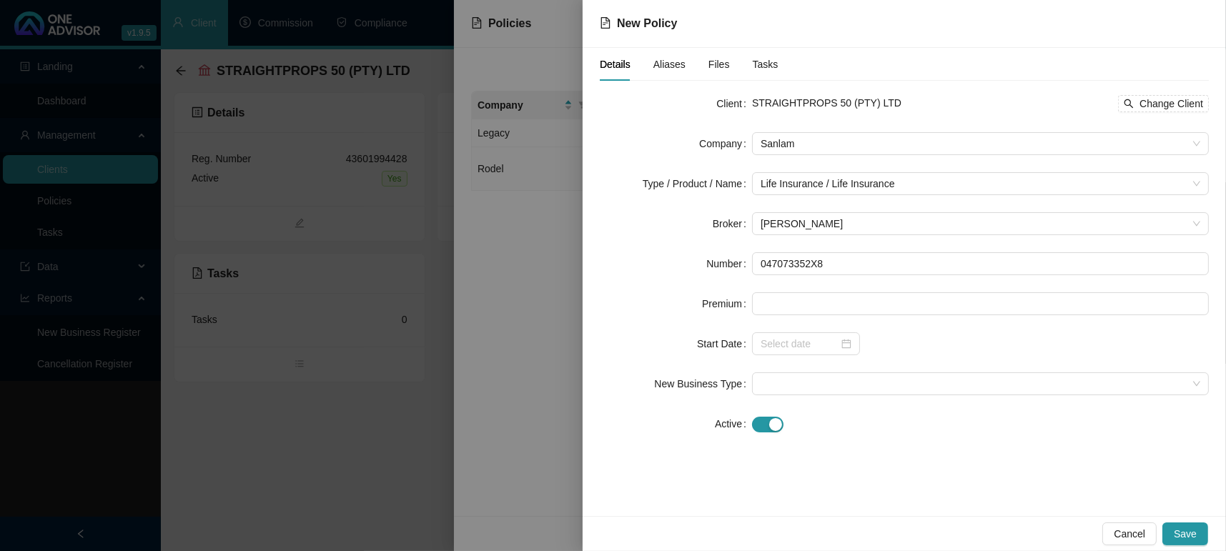
click at [778, 317] on form "Client STRAIGHTPROPS 50 (PTY) LTD Change Client Company Sanlam Type / Product /…" at bounding box center [904, 263] width 609 height 343
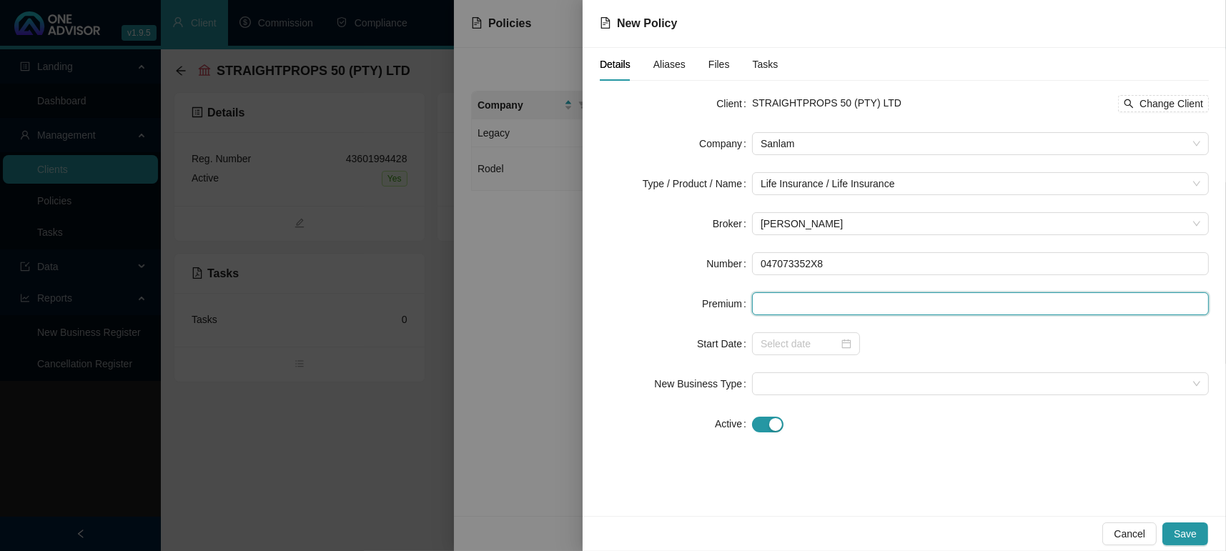
click at [778, 319] on form "Client STRAIGHTPROPS 50 (PTY) LTD Change Client Company Sanlam Type / Product /…" at bounding box center [904, 263] width 609 height 343
click at [853, 344] on div at bounding box center [806, 343] width 108 height 23
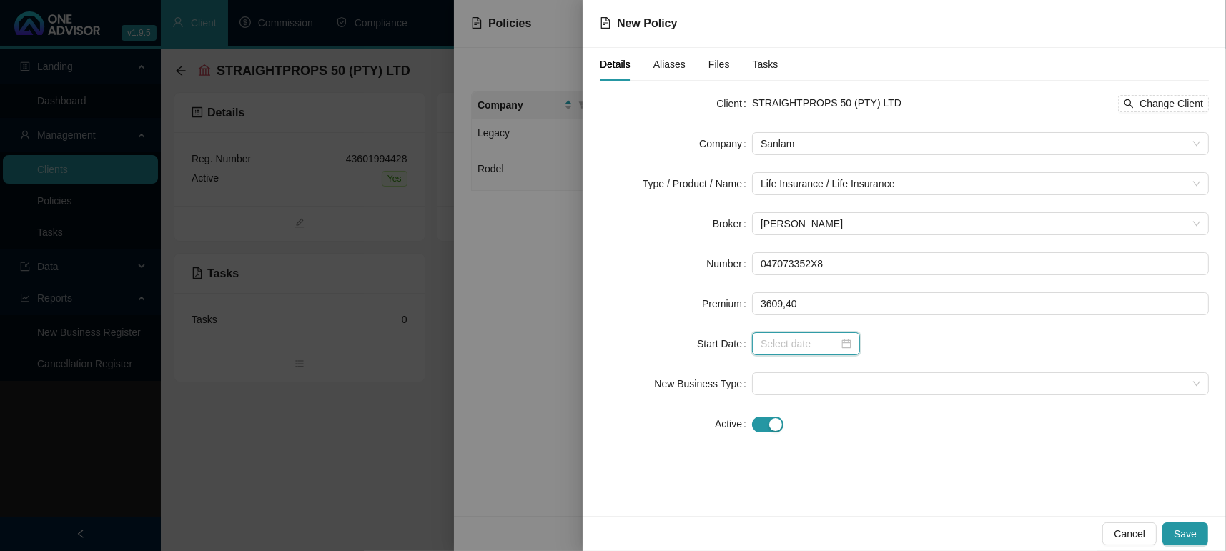
type input "360940.00"
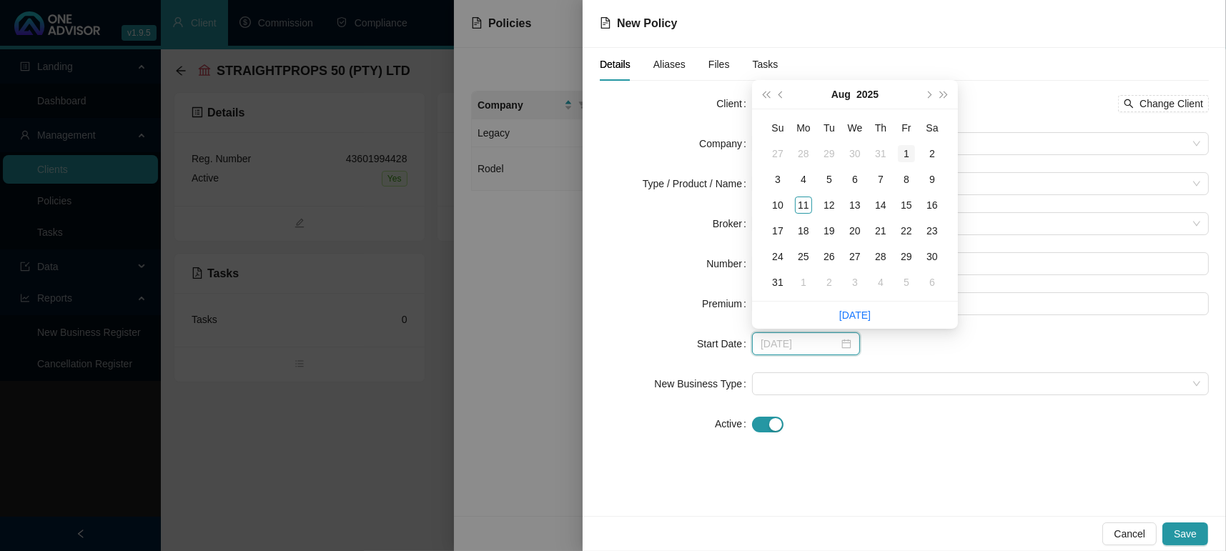
type input "2025-08-01"
click at [895, 158] on td "1" at bounding box center [906, 154] width 26 height 26
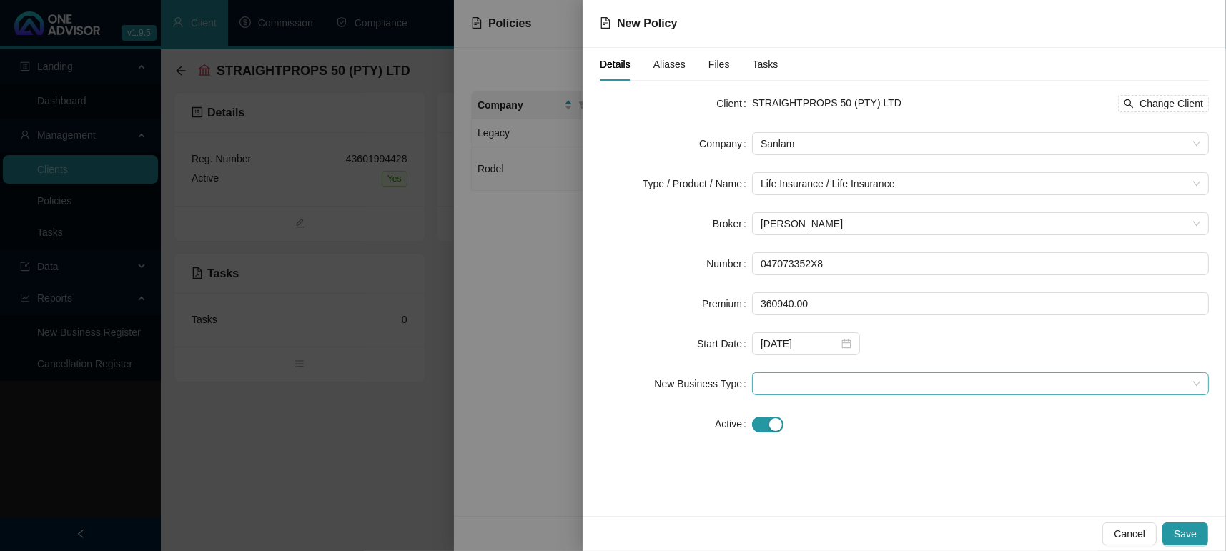
click at [825, 387] on span at bounding box center [980, 383] width 440 height 21
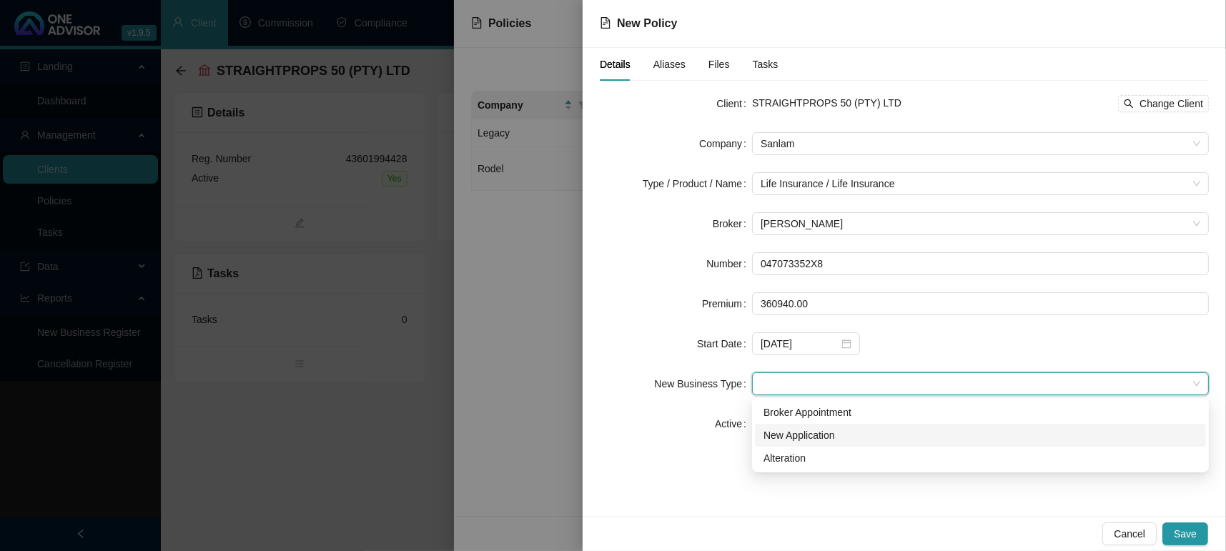
click at [813, 430] on div "New Application" at bounding box center [980, 435] width 434 height 16
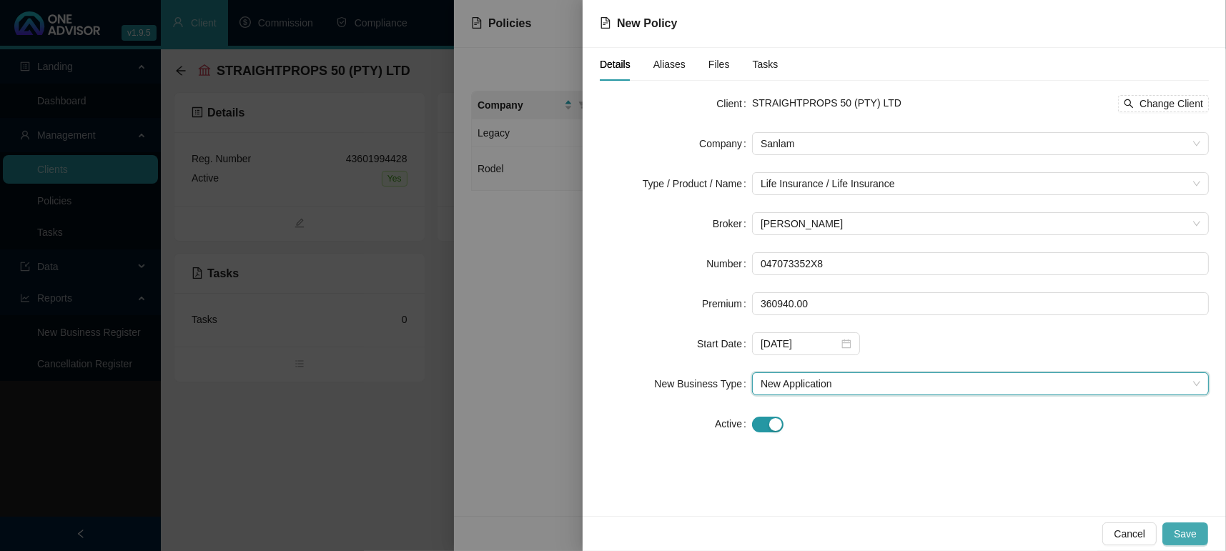
click at [1188, 540] on span "Save" at bounding box center [1185, 534] width 23 height 16
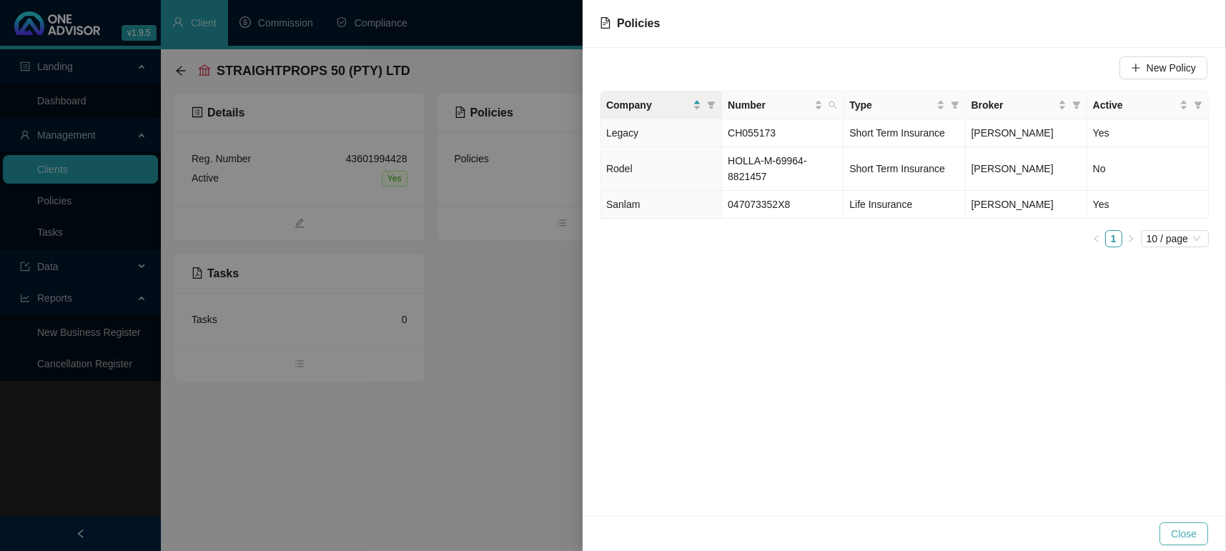
click at [1188, 531] on span "Close" at bounding box center [1184, 534] width 26 height 16
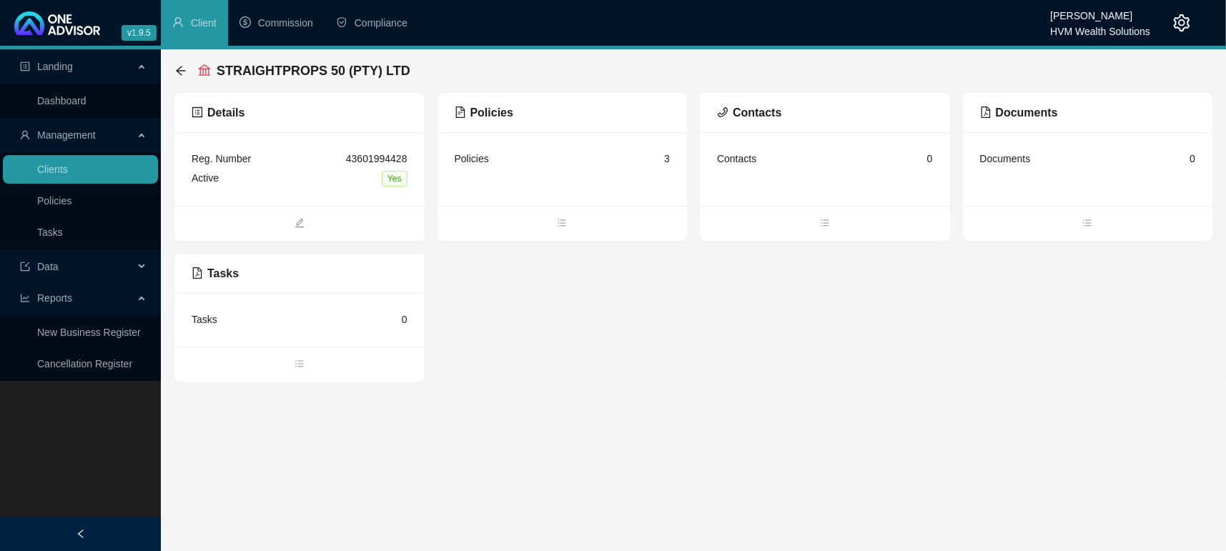
click at [632, 365] on div "Details Reg. Number 43601994428 Active Yes Policies Policies 3 Contacts Contact…" at bounding box center [693, 237] width 1039 height 290
click at [66, 106] on link "Dashboard" at bounding box center [61, 100] width 49 height 11
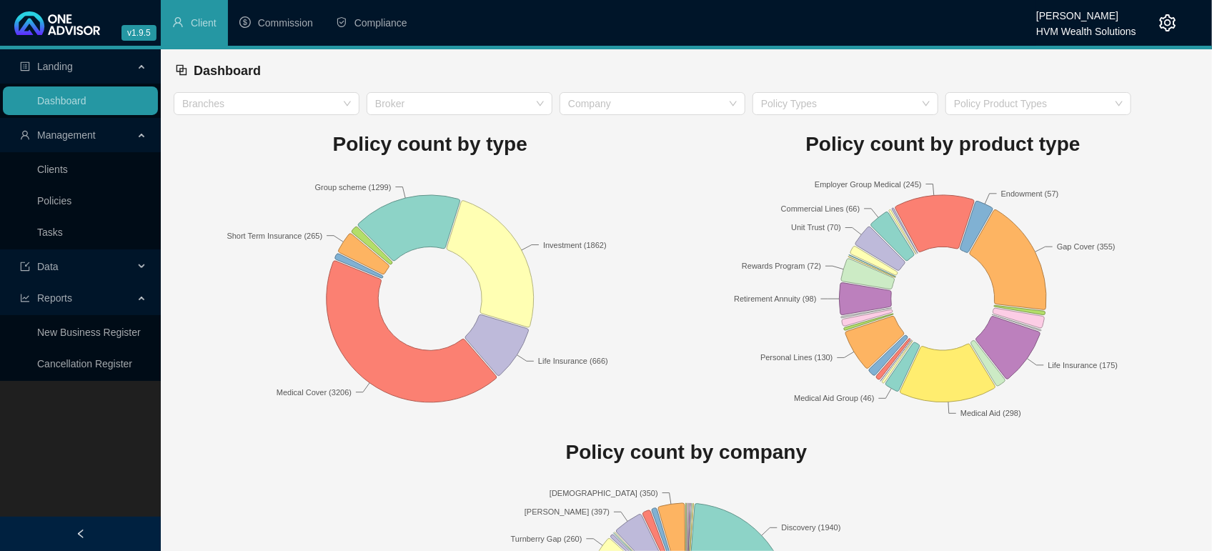
click at [652, 69] on div "Dashboard" at bounding box center [686, 70] width 1023 height 31
click at [72, 100] on link "Dashboard" at bounding box center [61, 100] width 49 height 11
click at [832, 104] on div at bounding box center [837, 104] width 165 height 11
click at [813, 69] on div "Dashboard" at bounding box center [686, 70] width 1023 height 31
click at [77, 95] on link "Dashboard" at bounding box center [61, 100] width 49 height 11
